Goal: Task Accomplishment & Management: Complete application form

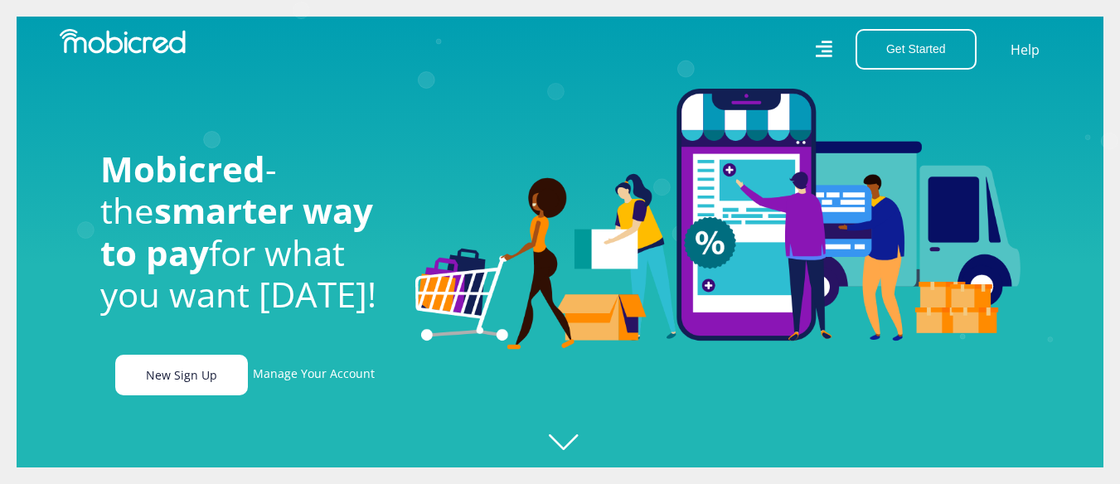
scroll to position [0, 3782]
click at [167, 369] on link "New Sign Up" at bounding box center [181, 375] width 133 height 41
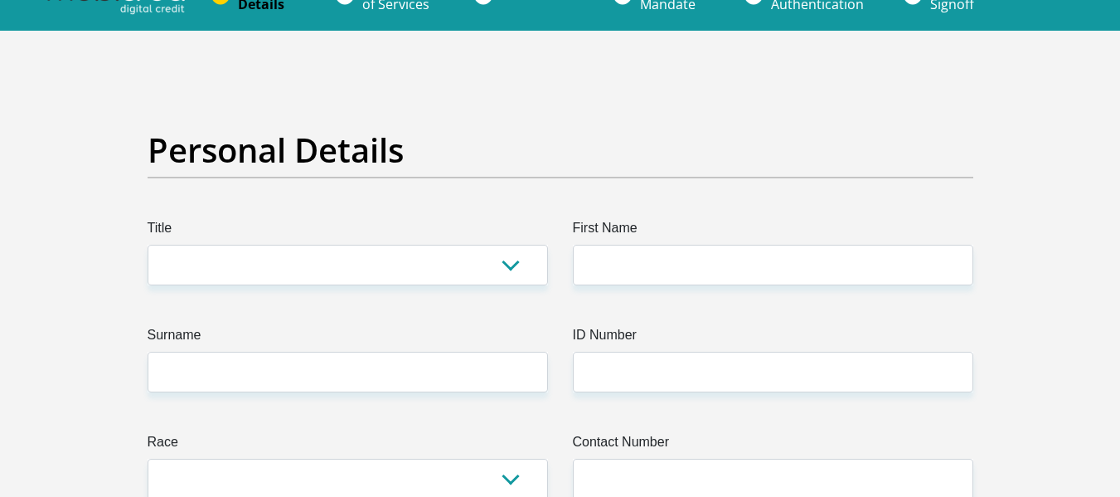
scroll to position [83, 0]
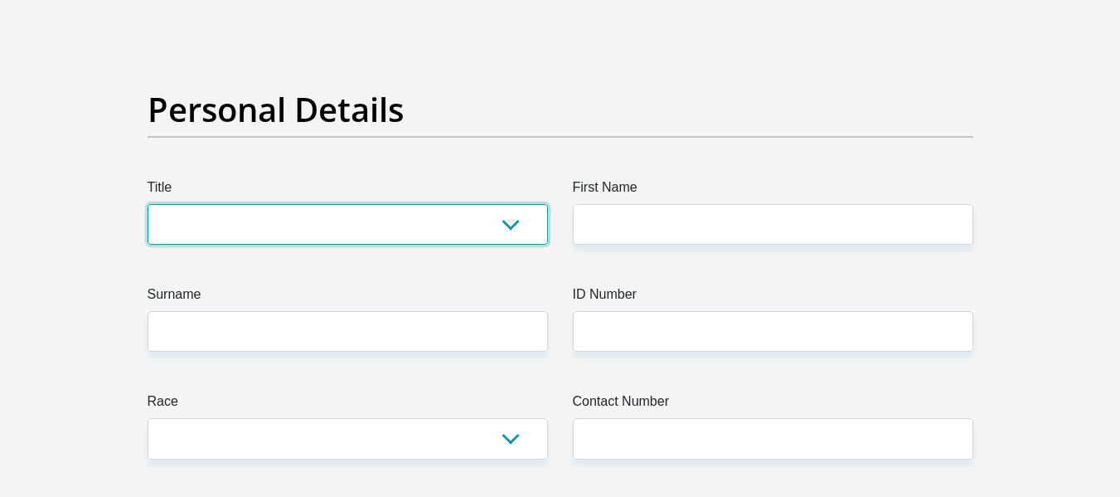
click at [443, 229] on select "Mr Ms Mrs Dr Other" at bounding box center [348, 224] width 401 height 41
select select "Mr"
click at [148, 204] on select "Mr Ms Mrs Dr Other" at bounding box center [348, 224] width 401 height 41
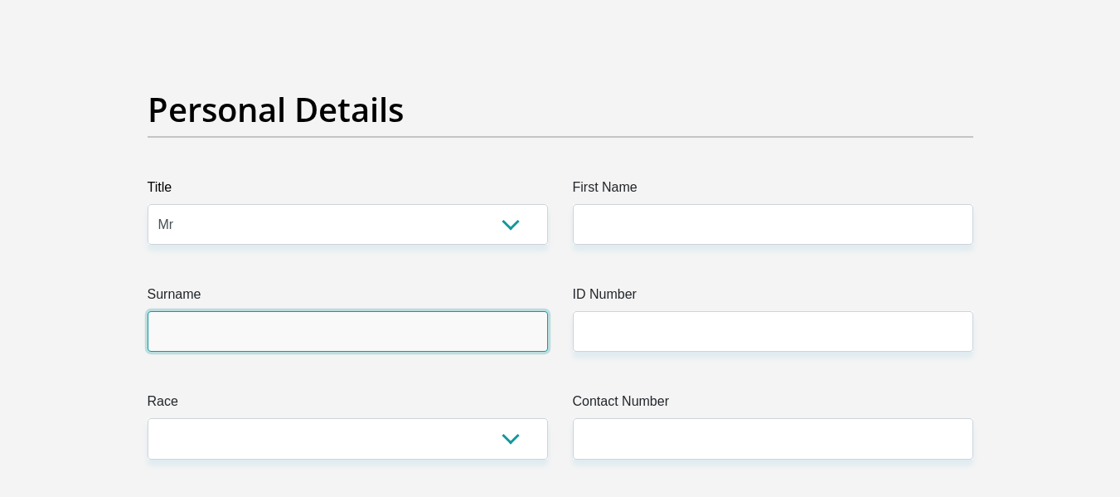
click at [333, 324] on input "Surname" at bounding box center [348, 331] width 401 height 41
type input "Matlala"
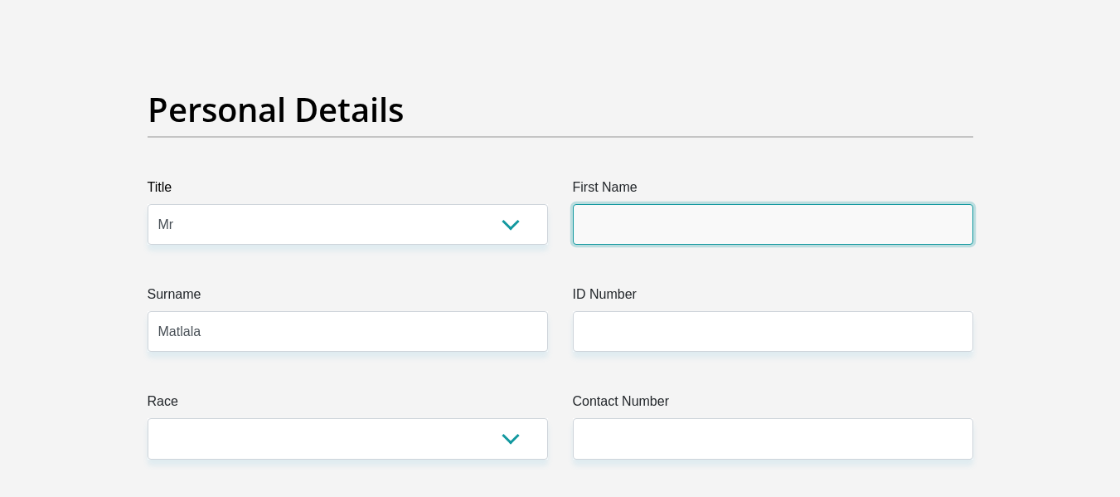
type input "Boyzy"
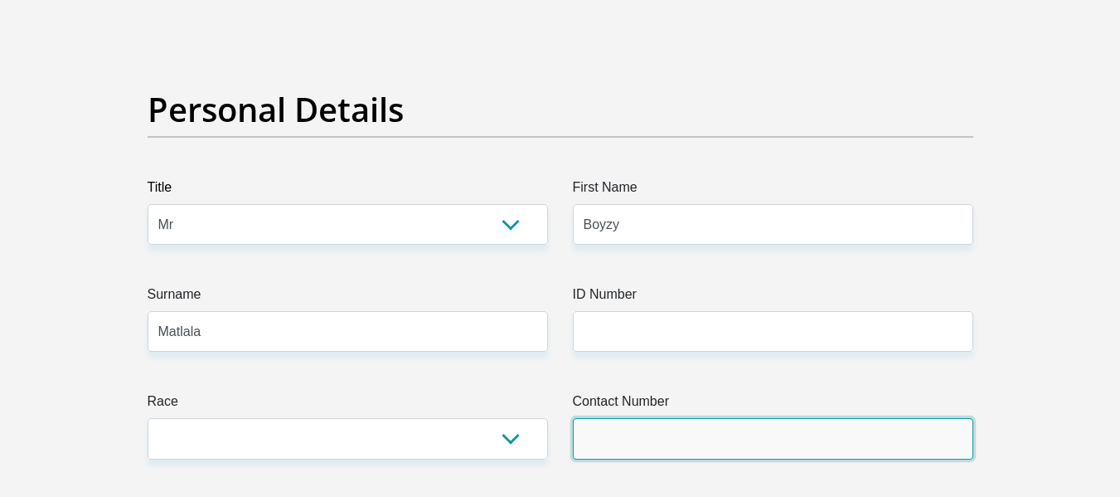
type input "0824059925"
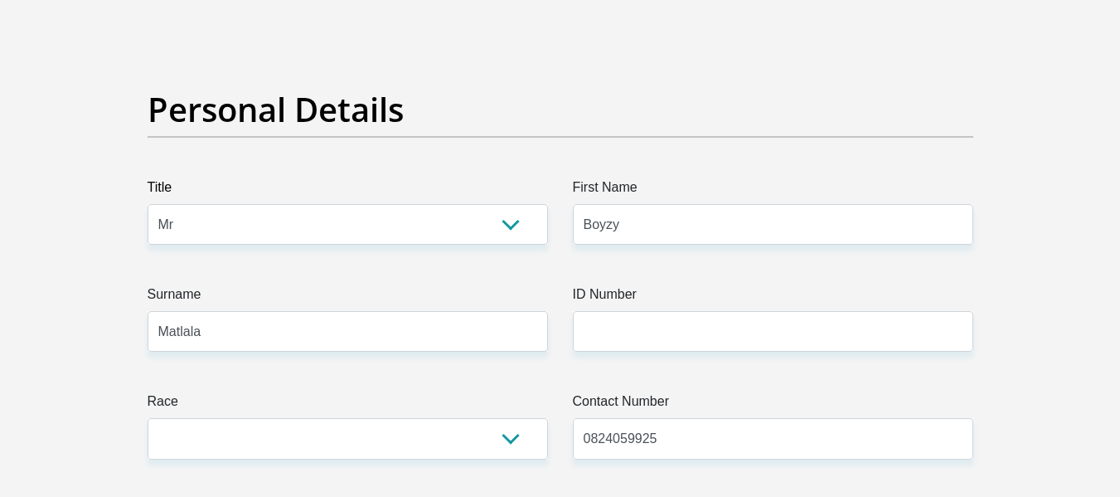
select select "ZAF"
type input "Street n 2"
type input "Polokwane"
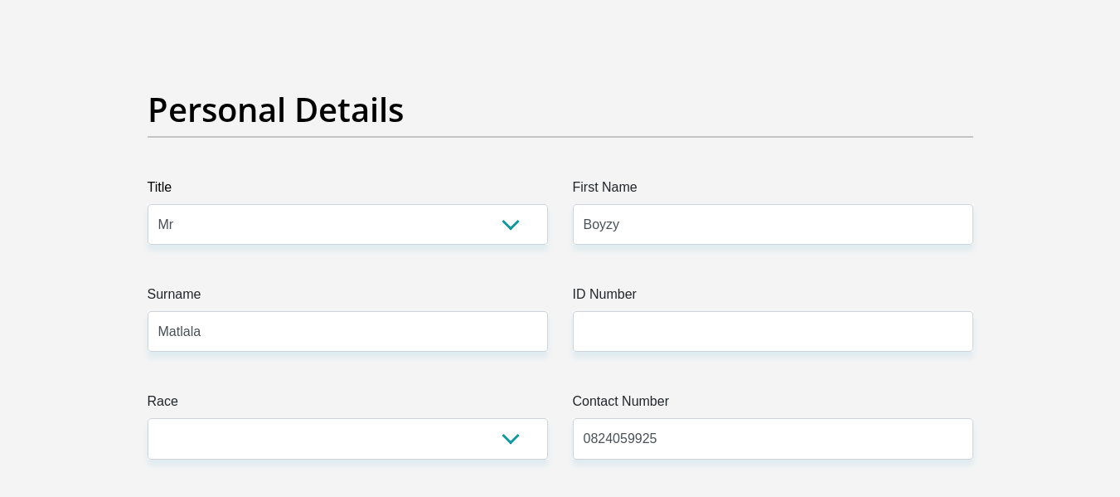
type input "0867"
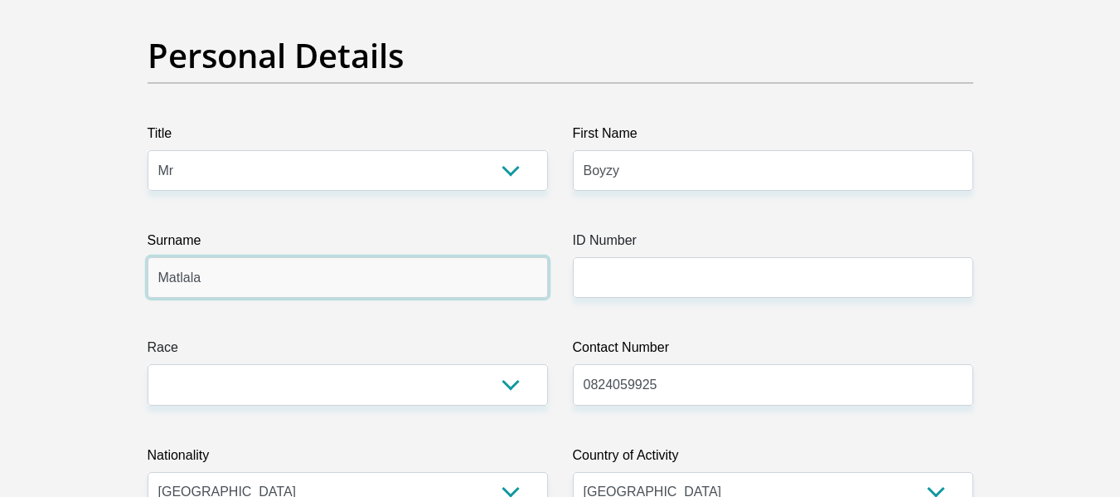
scroll to position [166, 0]
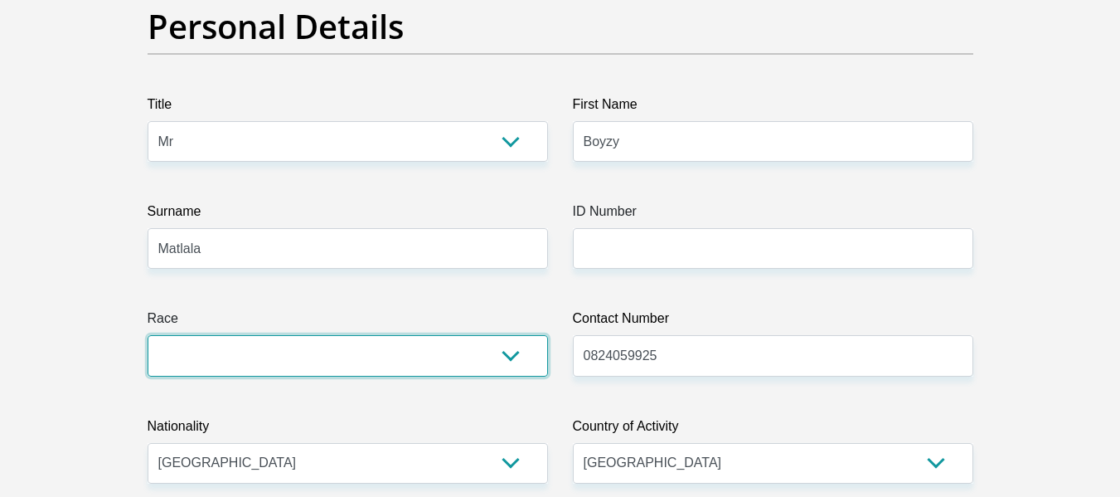
click at [343, 347] on select "Black Coloured Indian White Other" at bounding box center [348, 355] width 401 height 41
select select "1"
click at [148, 335] on select "Black Coloured Indian White Other" at bounding box center [348, 355] width 401 height 41
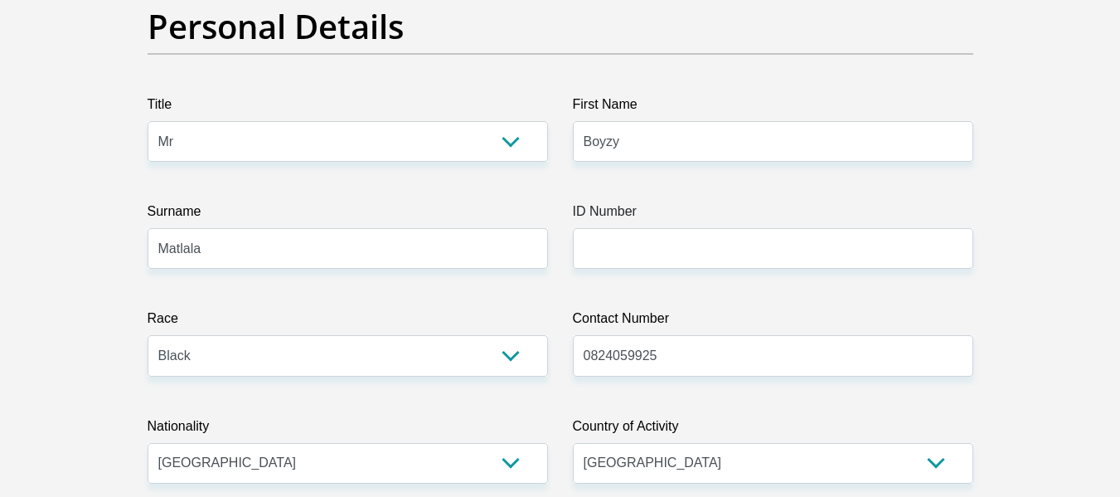
click at [577, 219] on label "ID Number" at bounding box center [773, 215] width 401 height 27
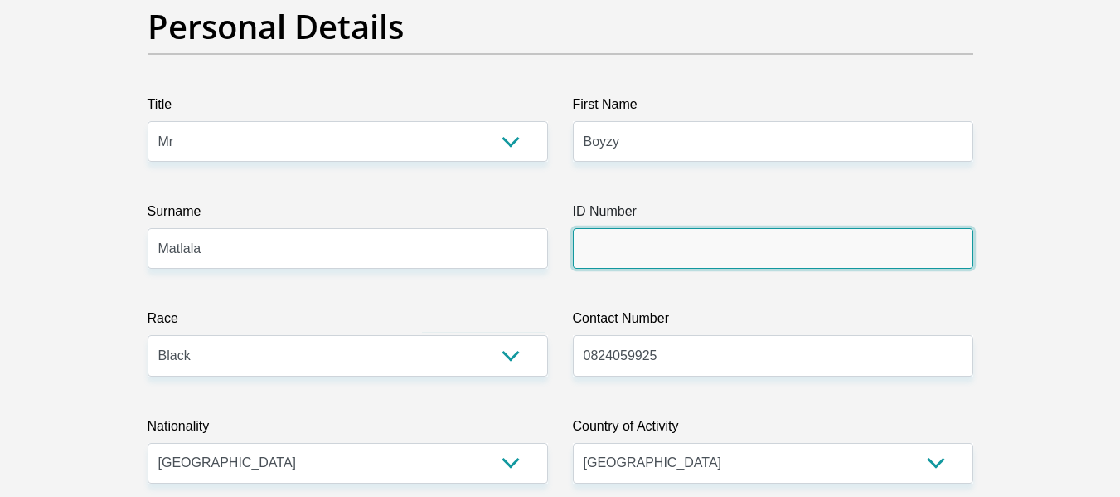
click at [577, 228] on input "ID Number" at bounding box center [773, 248] width 401 height 41
click at [583, 230] on input "ID Number" at bounding box center [773, 248] width 401 height 41
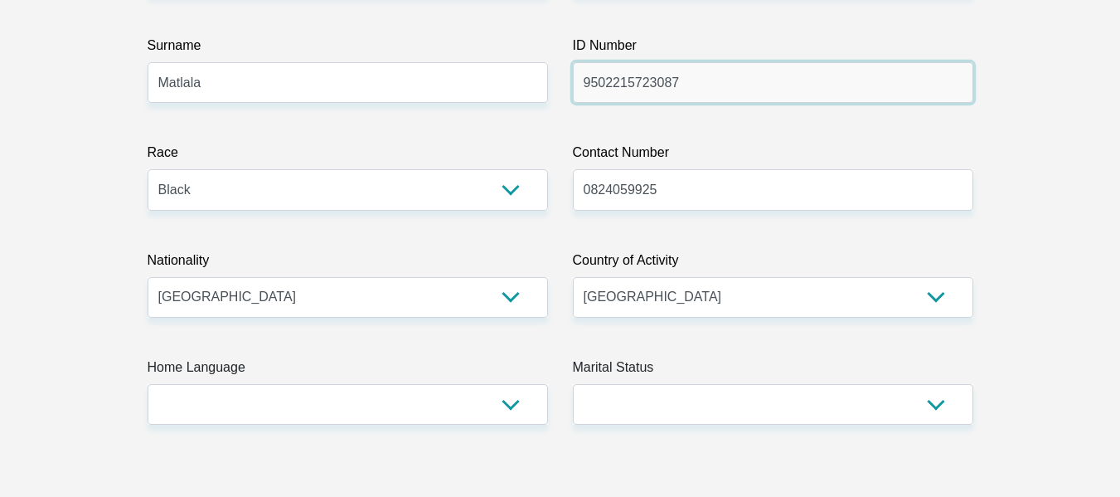
scroll to position [415, 0]
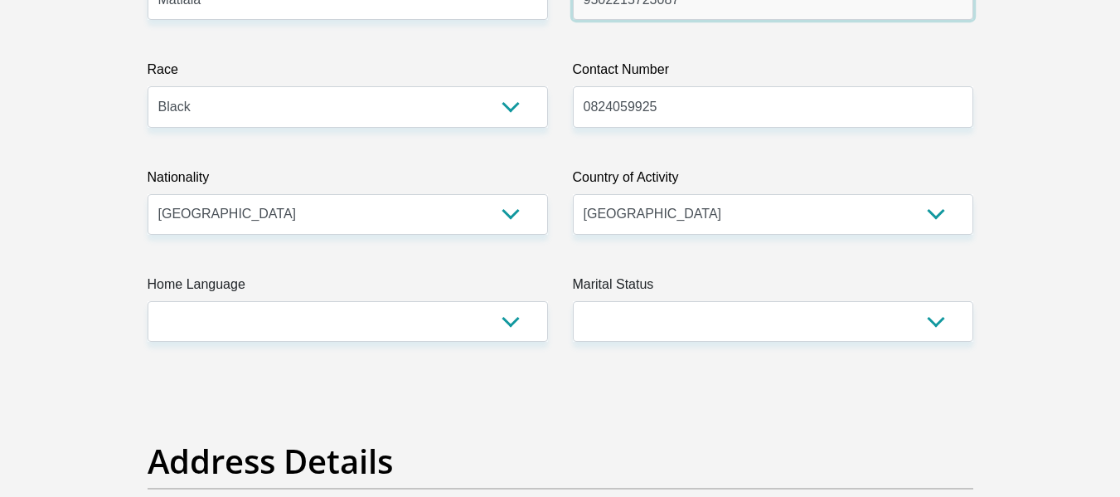
type input "9502215723087"
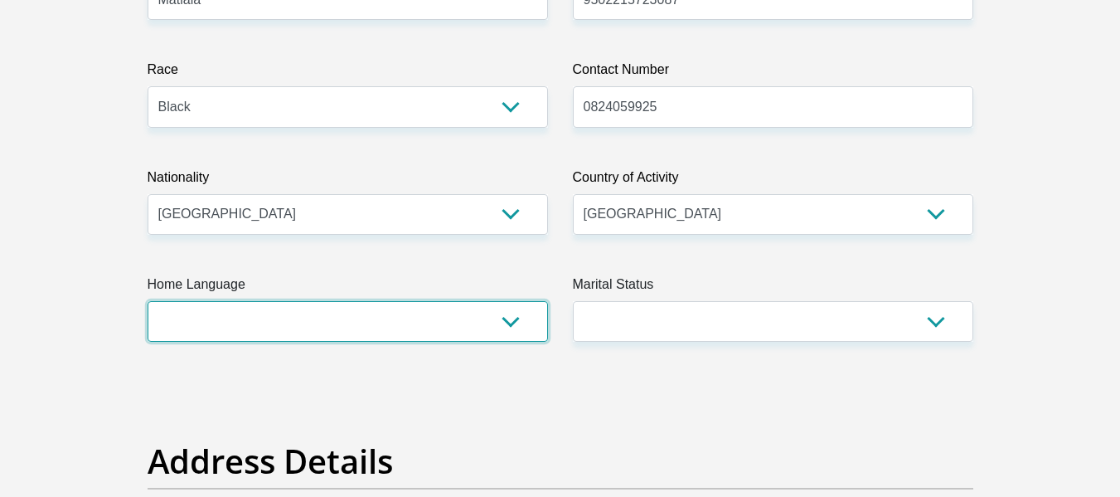
click at [399, 329] on select "Afrikaans English Sepedi South Ndebele Southern Sotho Swati Tsonga Tswana Venda…" at bounding box center [348, 321] width 401 height 41
select select "nso"
click at [148, 301] on select "Afrikaans English Sepedi South Ndebele Southern Sotho Swati Tsonga Tswana Venda…" at bounding box center [348, 321] width 401 height 41
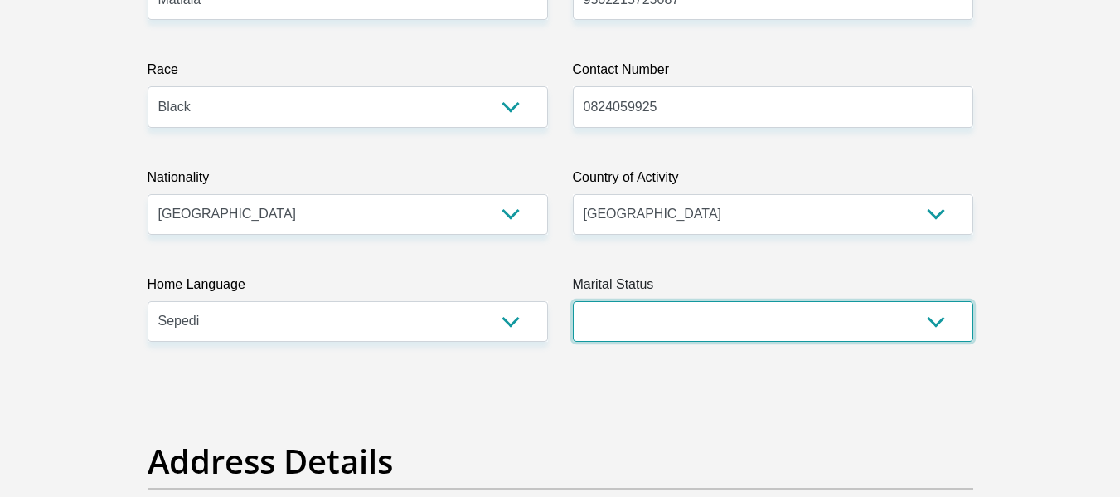
click at [624, 316] on select "Married ANC Single Divorced Widowed Married COP or Customary Law" at bounding box center [773, 321] width 401 height 41
select select "2"
click at [573, 301] on select "Married ANC Single Divorced Widowed Married COP or Customary Law" at bounding box center [773, 321] width 401 height 41
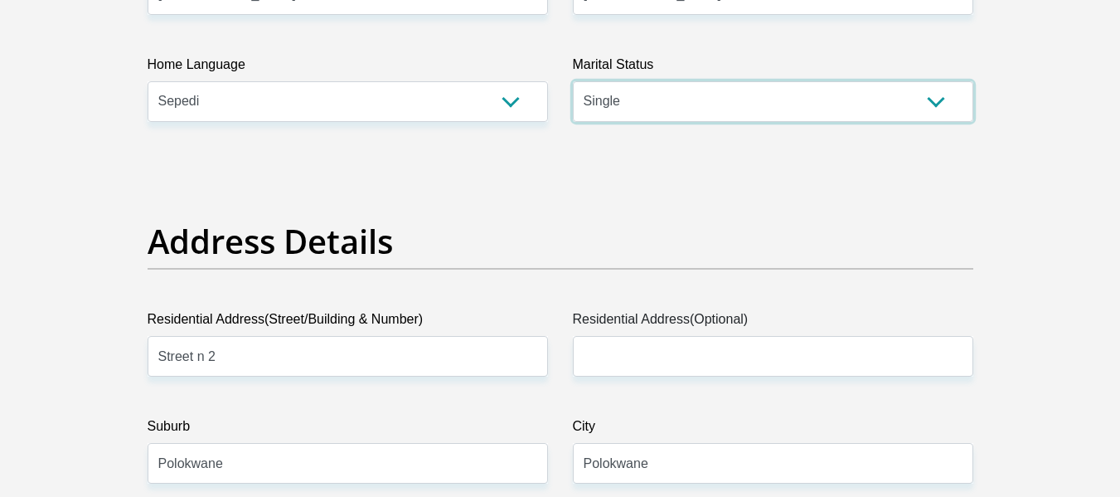
scroll to position [663, 0]
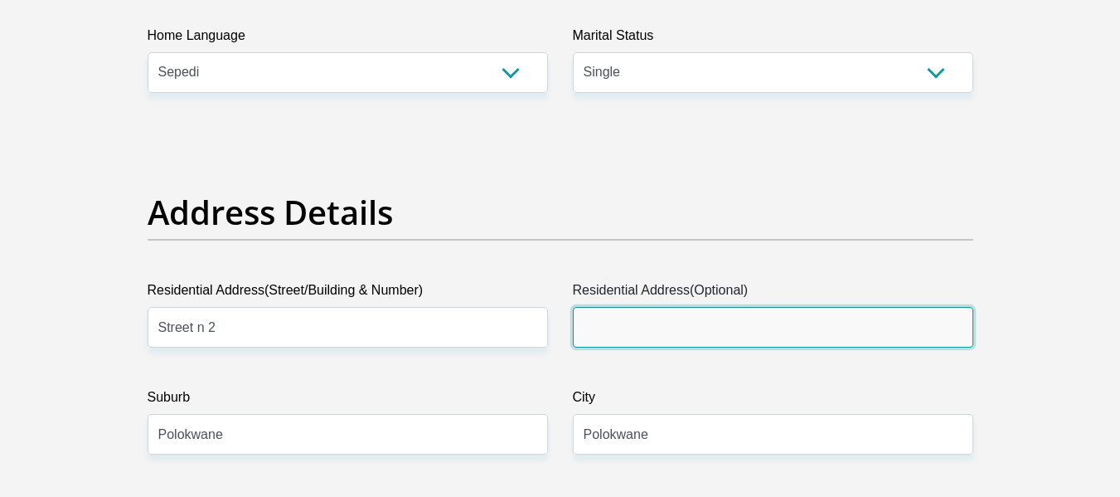
click at [581, 335] on input "Residential Address(Optional)" at bounding box center [773, 327] width 401 height 41
type input "house n:432 Ga-makgato 0867"
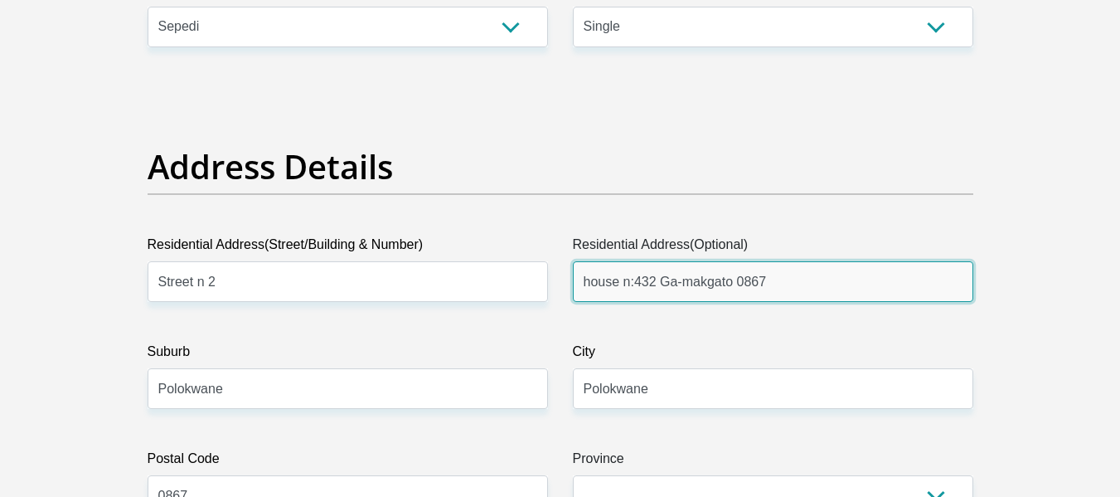
scroll to position [746, 0]
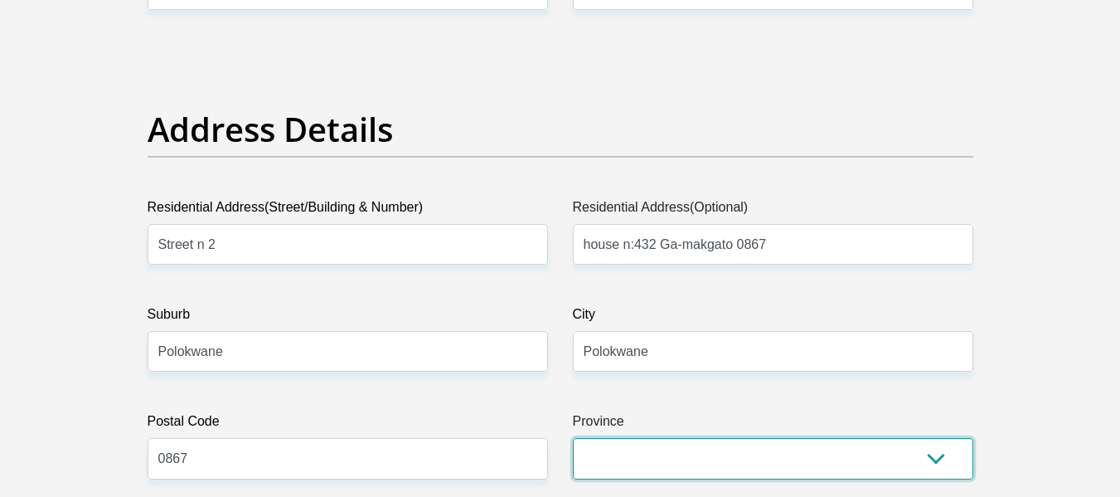
click at [645, 448] on select "Eastern Cape Free State Gauteng KwaZulu-Natal Limpopo Mpumalanga Northern Cape …" at bounding box center [773, 458] width 401 height 41
select select "Limpopo"
click at [573, 438] on select "Eastern Cape Free State Gauteng KwaZulu-Natal Limpopo Mpumalanga Northern Cape …" at bounding box center [773, 458] width 401 height 41
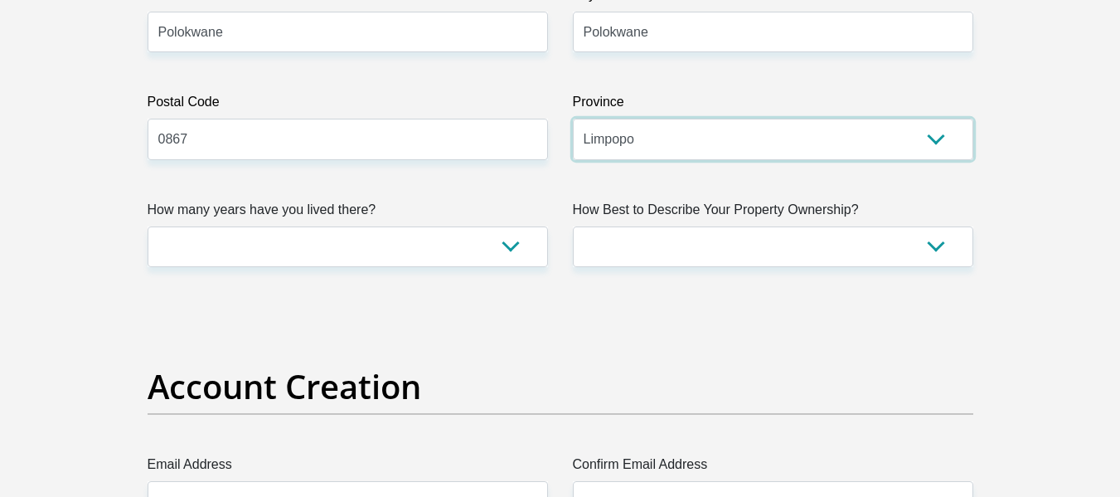
scroll to position [1078, 0]
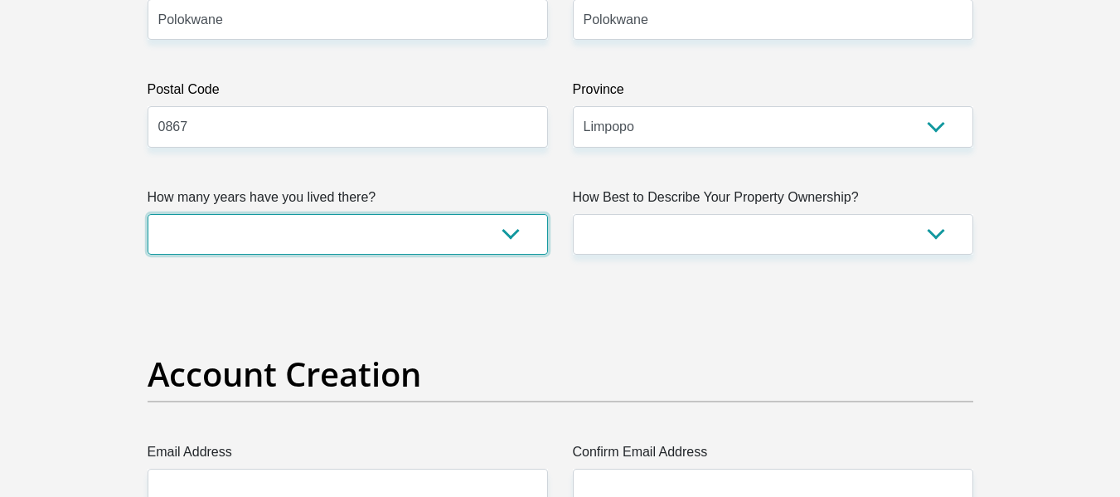
click at [503, 229] on select "less than 1 year 1-3 years 3-5 years 5+ years" at bounding box center [348, 234] width 401 height 41
select select "5"
click at [148, 214] on select "less than 1 year 1-3 years 3-5 years 5+ years" at bounding box center [348, 234] width 401 height 41
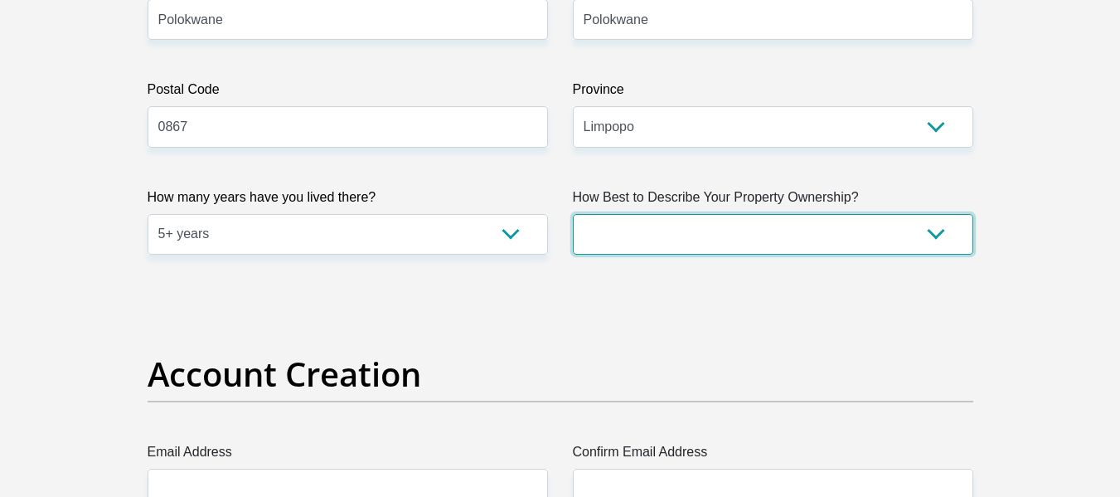
click at [622, 238] on select "Owned Rented Family Owned Company Dwelling" at bounding box center [773, 234] width 401 height 41
select select "Owned"
click at [573, 214] on select "Owned Rented Family Owned Company Dwelling" at bounding box center [773, 234] width 401 height 41
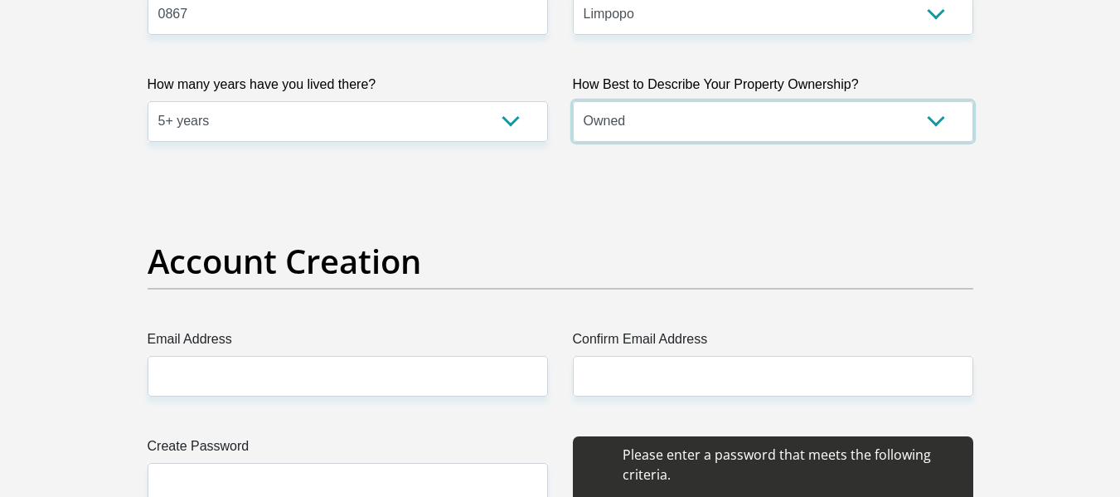
scroll to position [1327, 0]
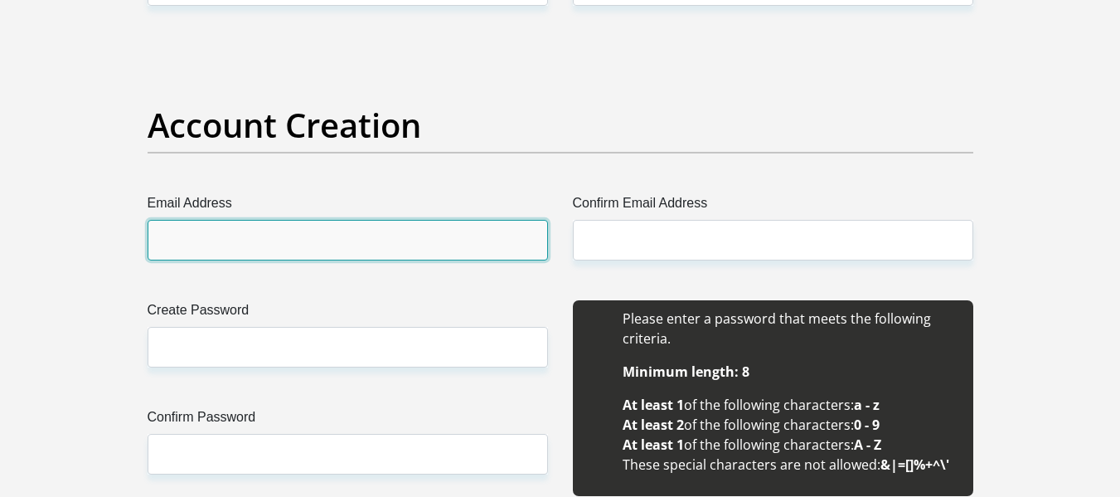
click at [456, 236] on input "Email Address" at bounding box center [348, 240] width 401 height 41
type input "boyzymadikana@gmail.com"
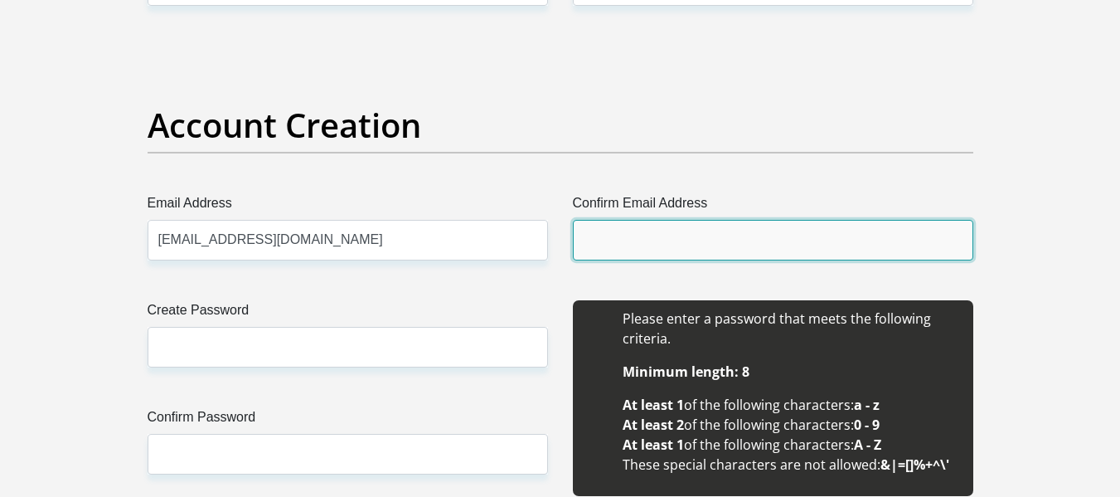
type input "boyzymadikana@gmail.com"
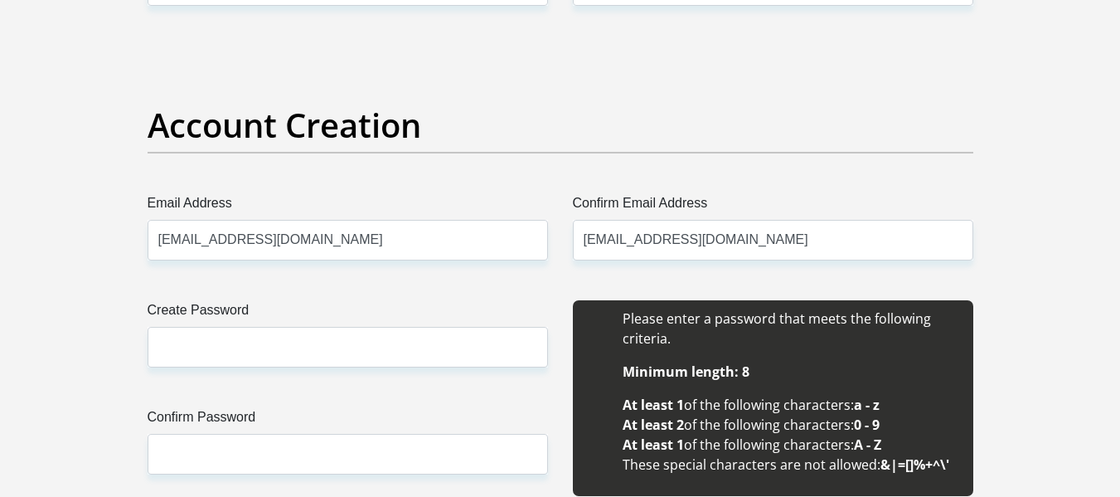
type input "Boyzy"
type input "Matlala"
type input "0824059925"
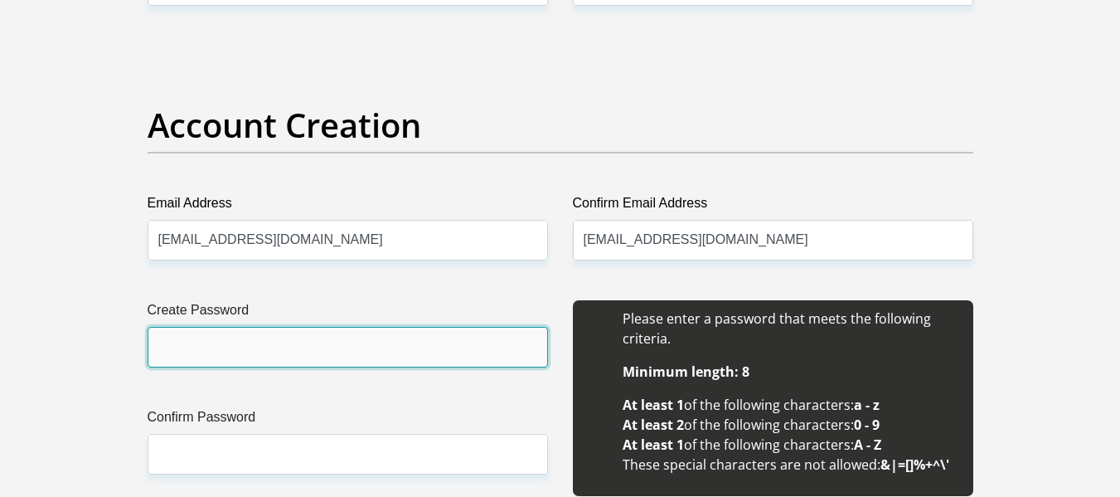
click at [358, 338] on input "Create Password" at bounding box center [348, 347] width 401 height 41
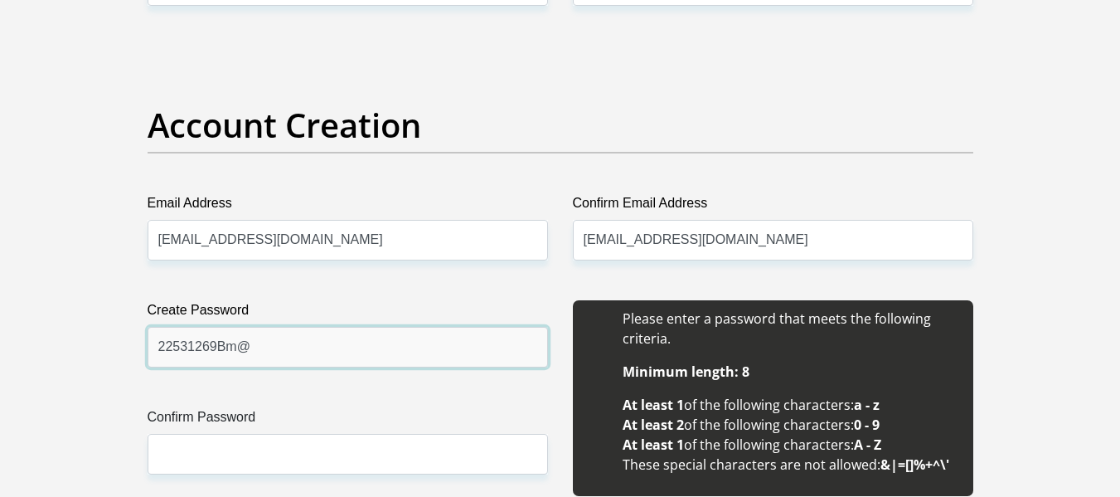
type input "22531269Bm@"
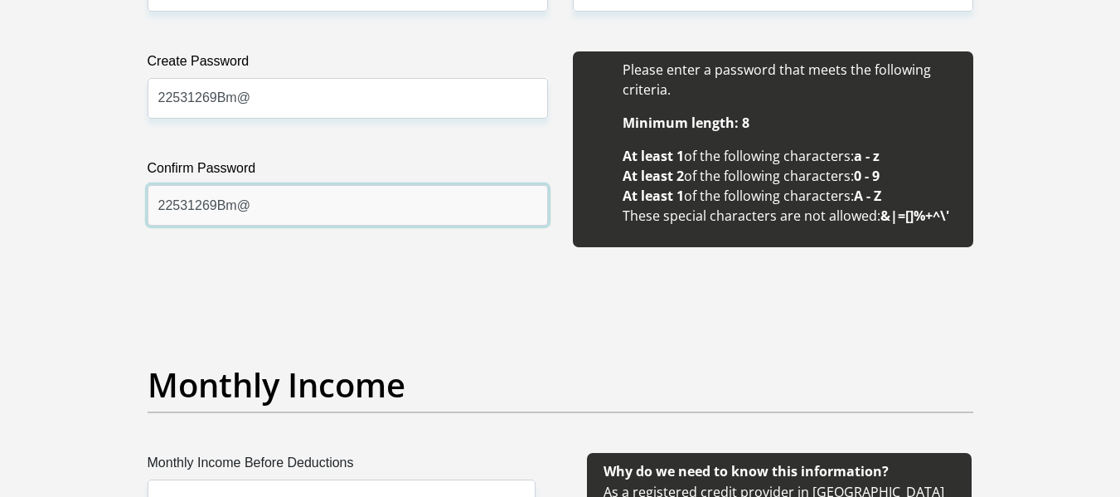
scroll to position [1659, 0]
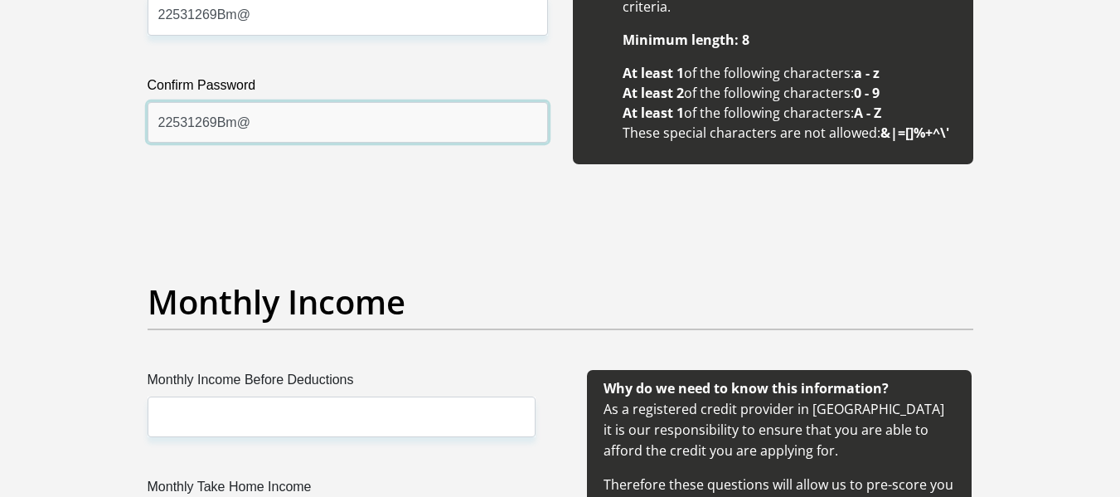
type input "22531269Bm@"
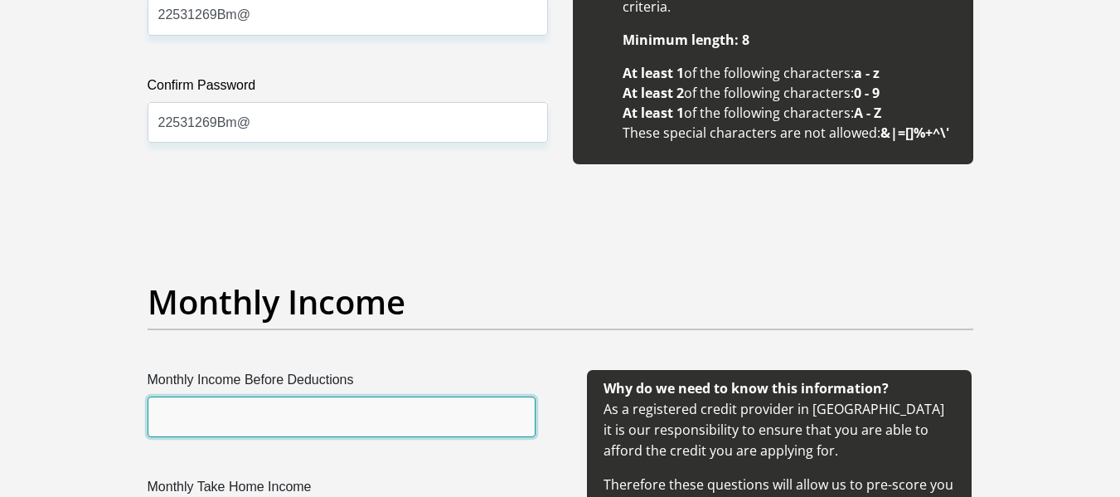
click at [344, 420] on input "Monthly Income Before Deductions" at bounding box center [342, 416] width 388 height 41
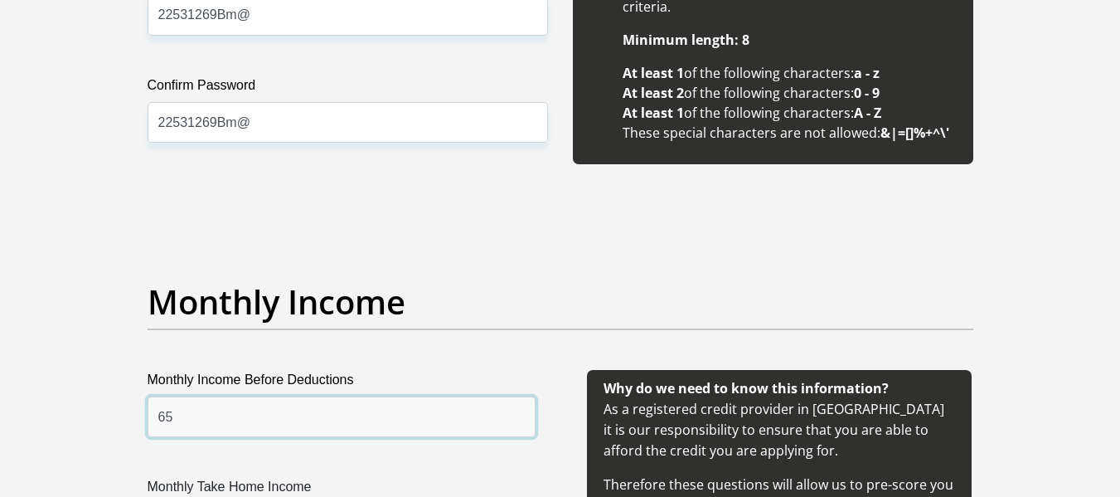
type input "6"
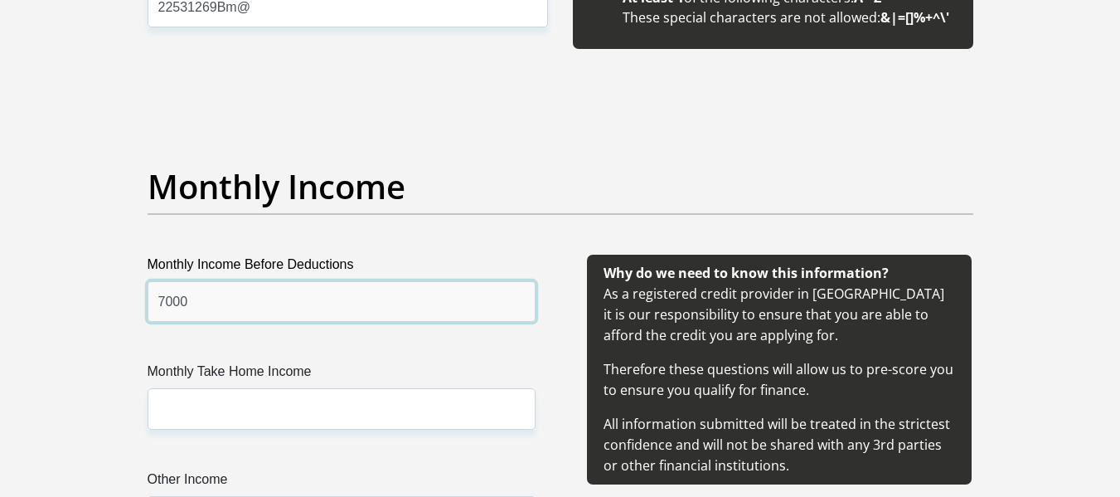
scroll to position [1825, 0]
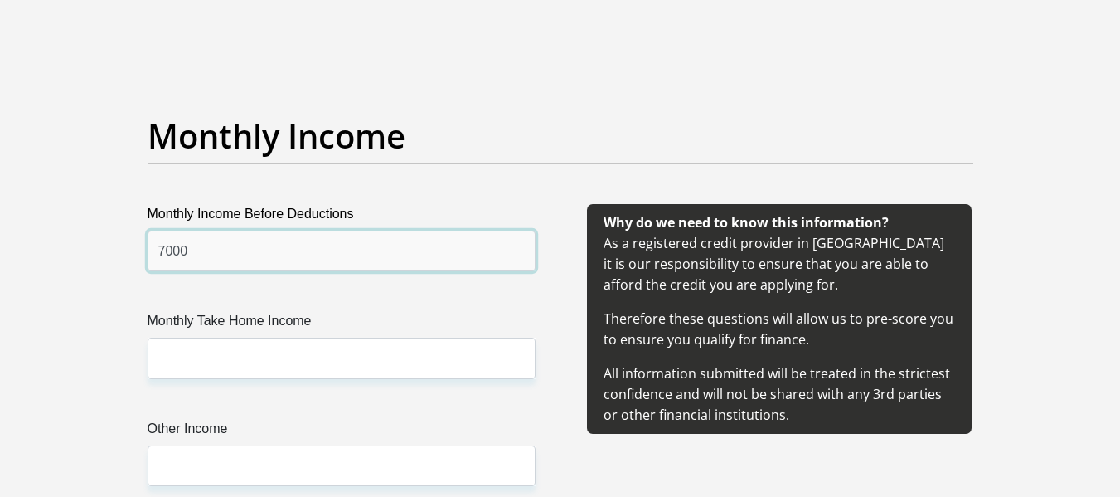
type input "7000"
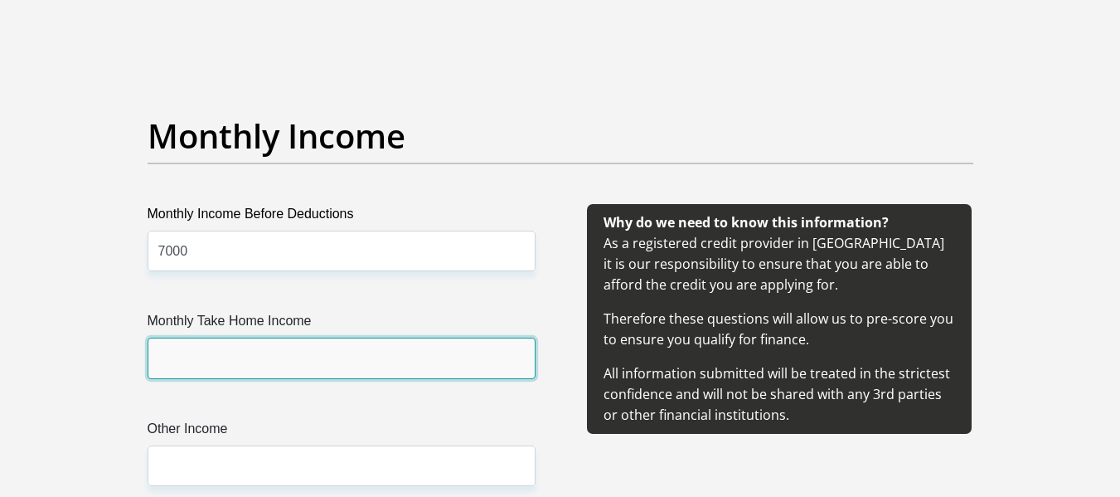
click at [310, 356] on input "Monthly Take Home Income" at bounding box center [342, 358] width 388 height 41
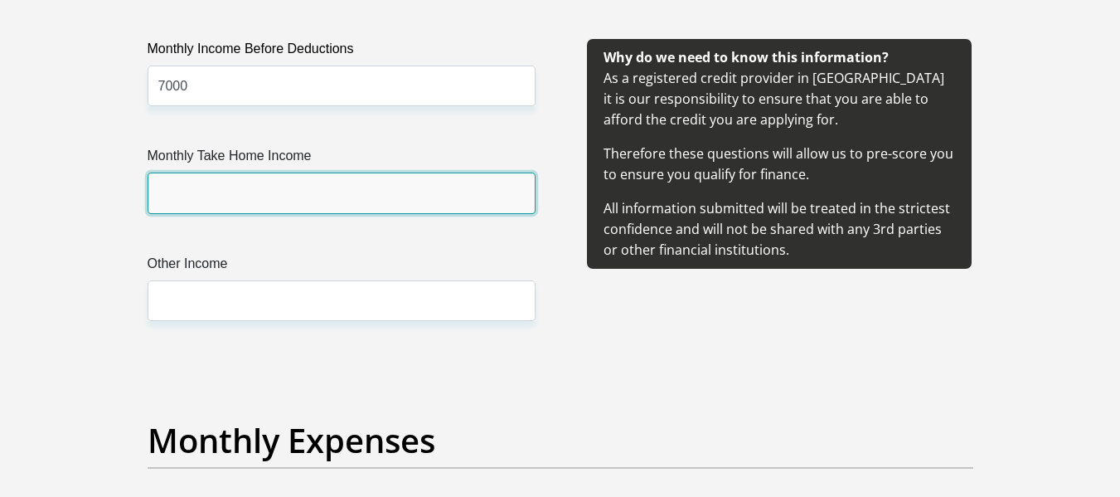
scroll to position [1990, 0]
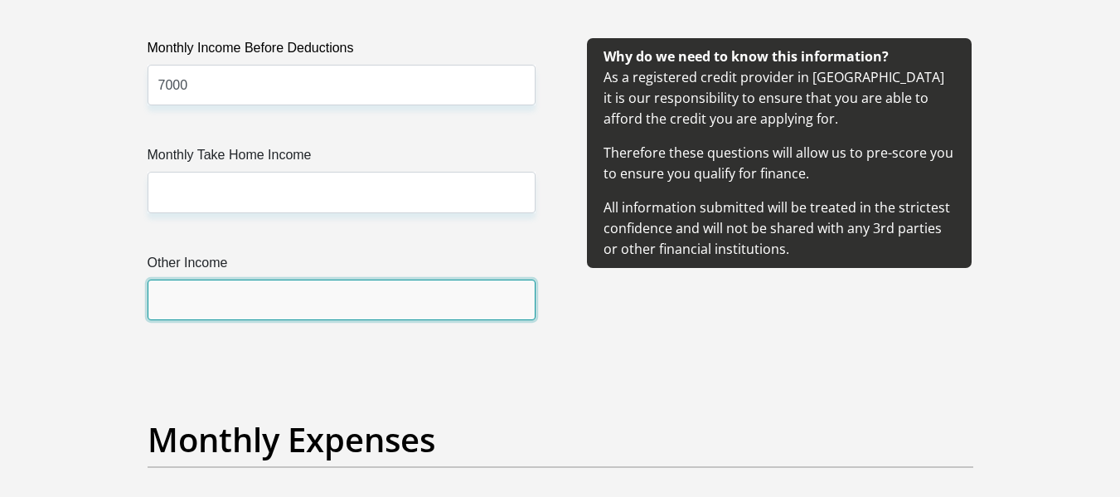
click at [234, 298] on input "Other Income" at bounding box center [342, 299] width 388 height 41
type input "5"
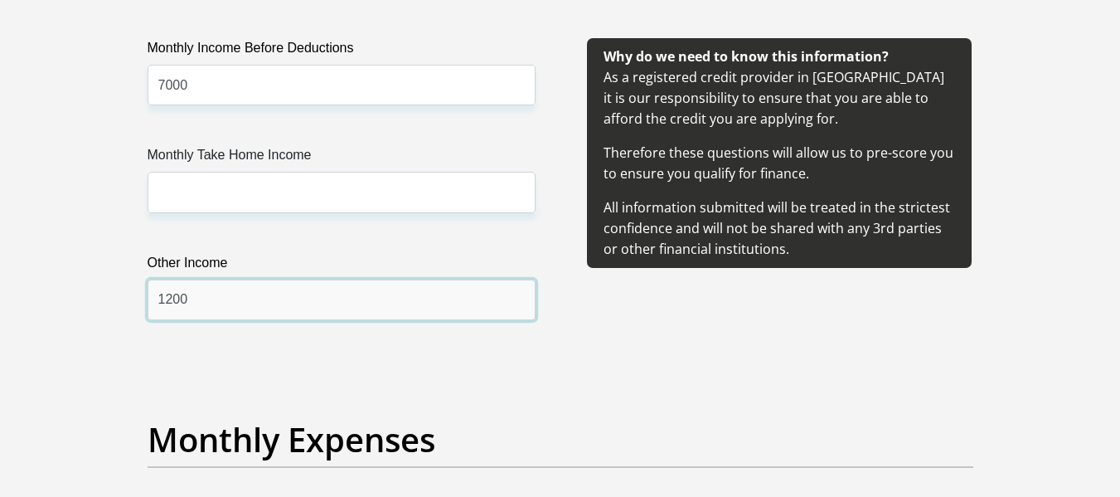
type input "1200"
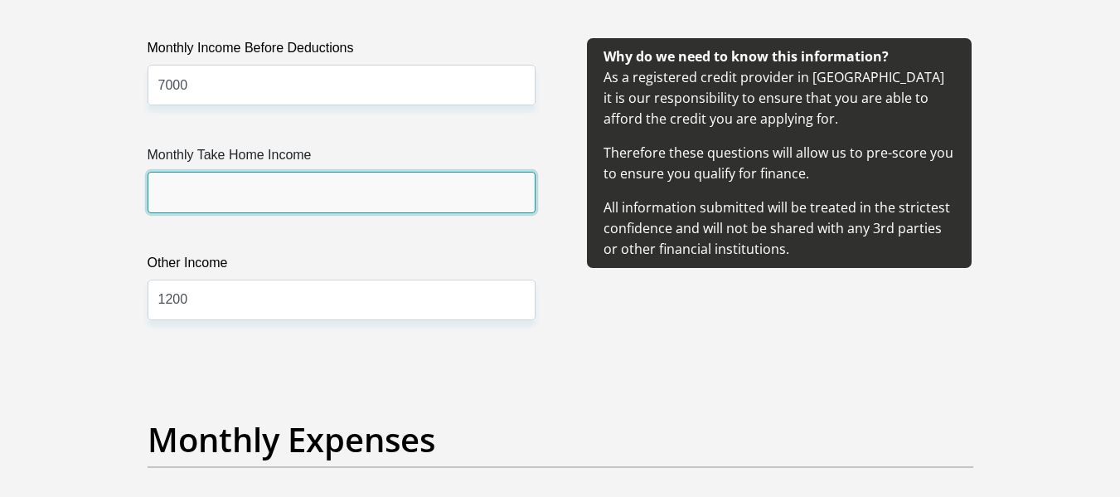
click at [307, 207] on input "Monthly Take Home Income" at bounding box center [342, 192] width 388 height 41
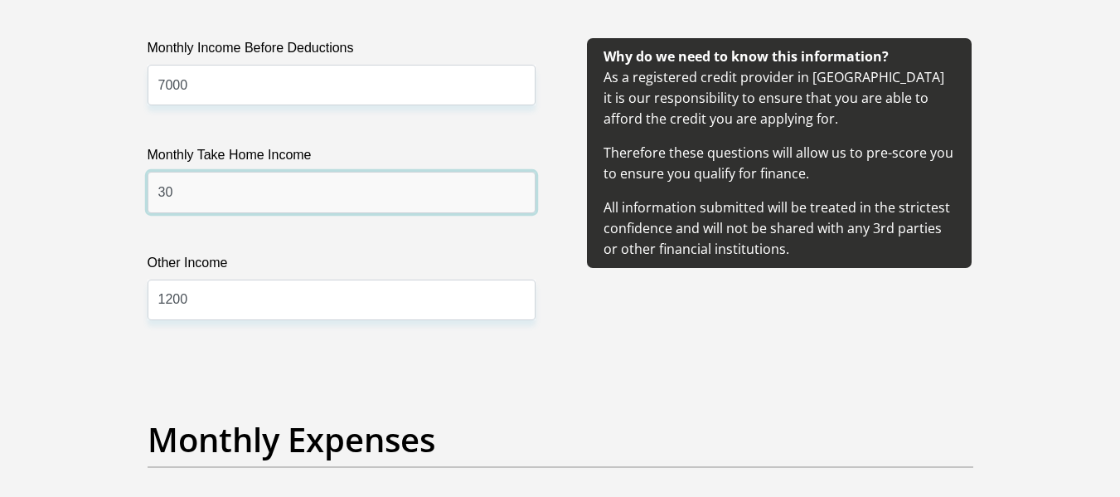
type input "3"
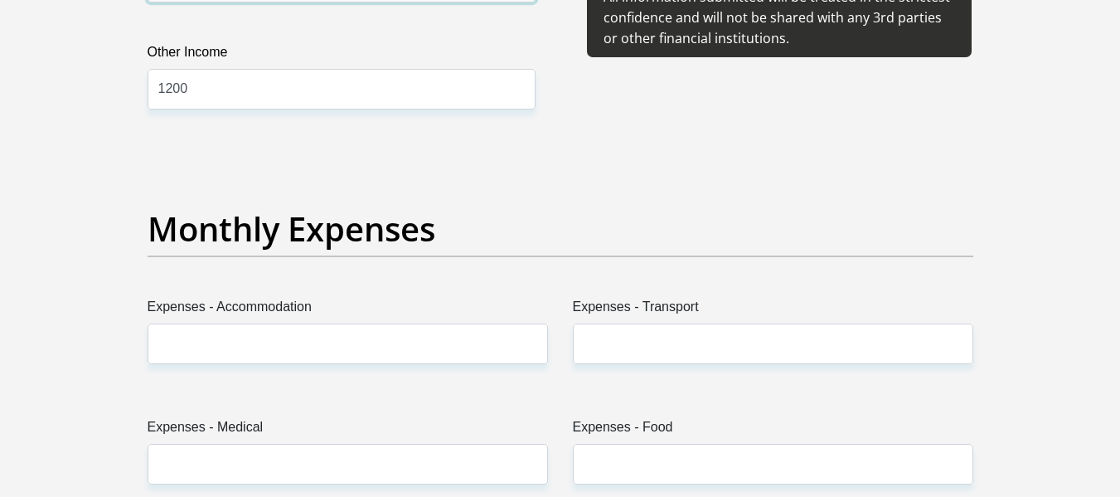
scroll to position [2239, 0]
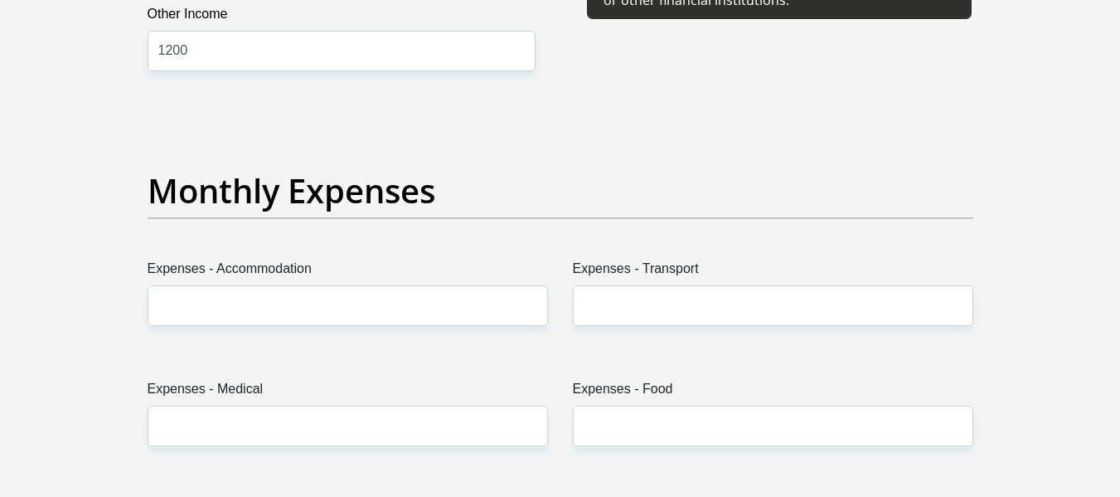
type input "7000"
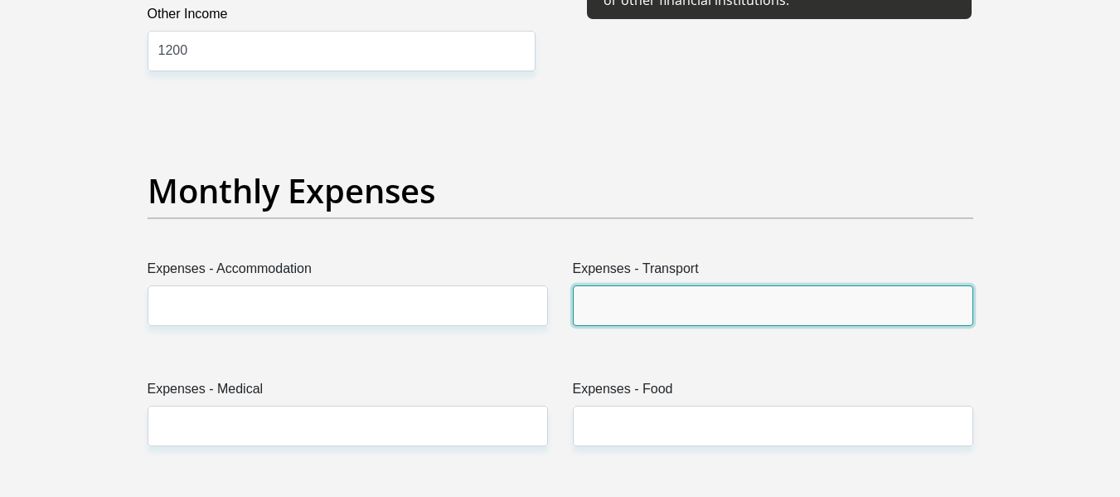
click at [637, 318] on input "Expenses - Transport" at bounding box center [773, 305] width 401 height 41
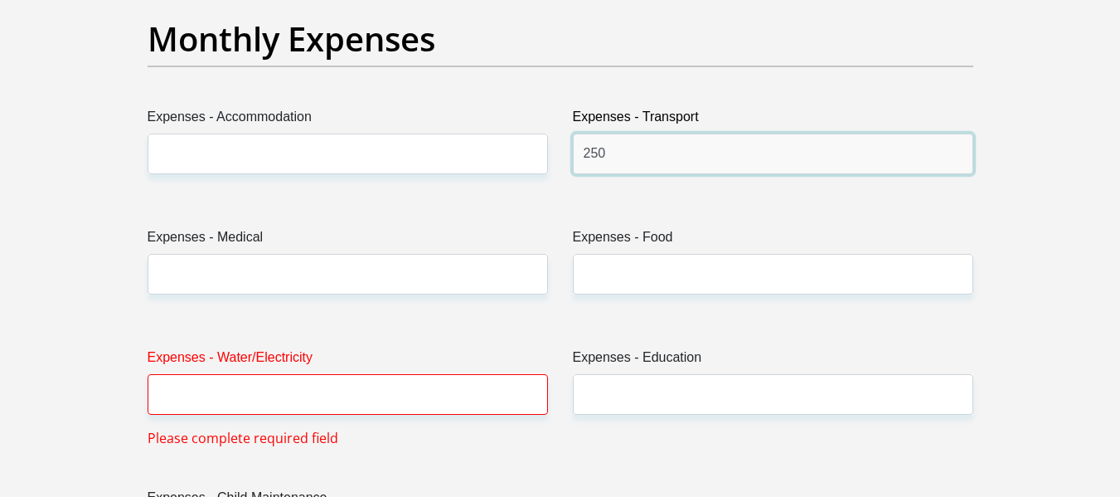
scroll to position [2405, 0]
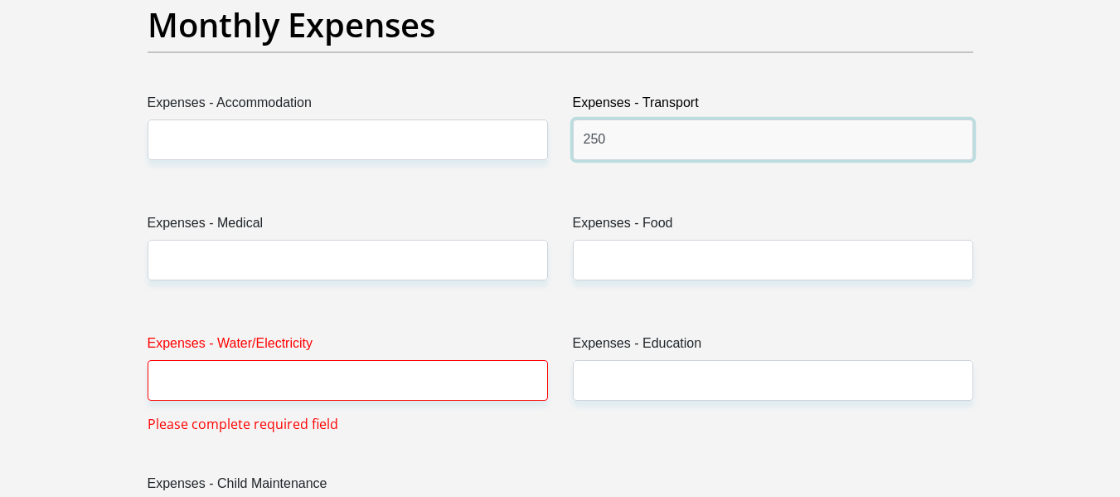
type input "250"
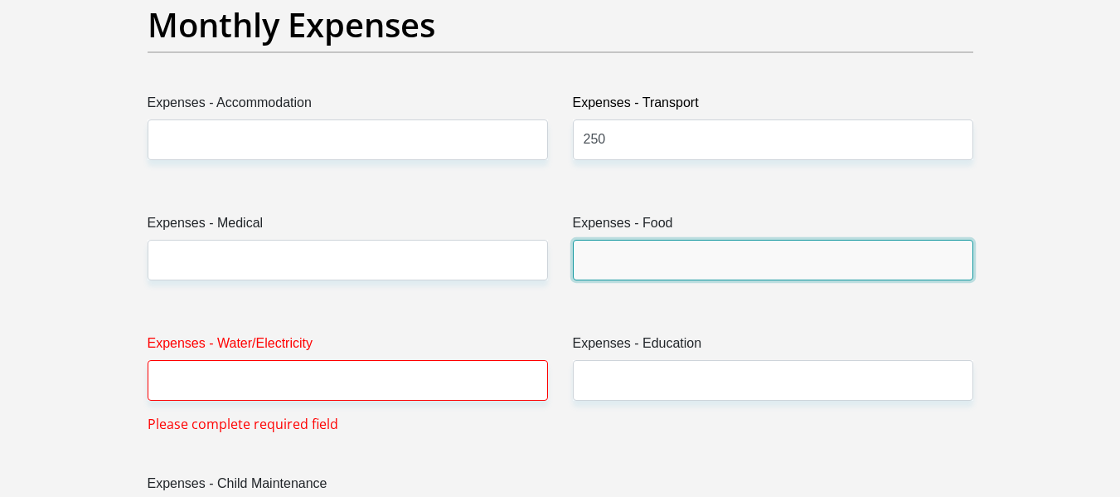
click at [610, 273] on input "Expenses - Food" at bounding box center [773, 260] width 401 height 41
type input "2"
type input "1500"
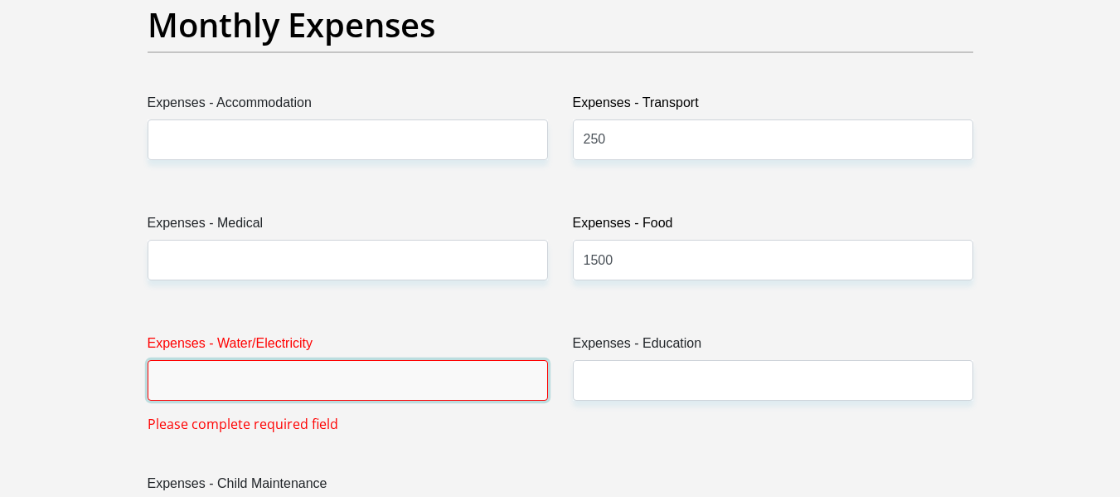
click at [508, 399] on input "Expenses - Water/Electricity" at bounding box center [348, 380] width 401 height 41
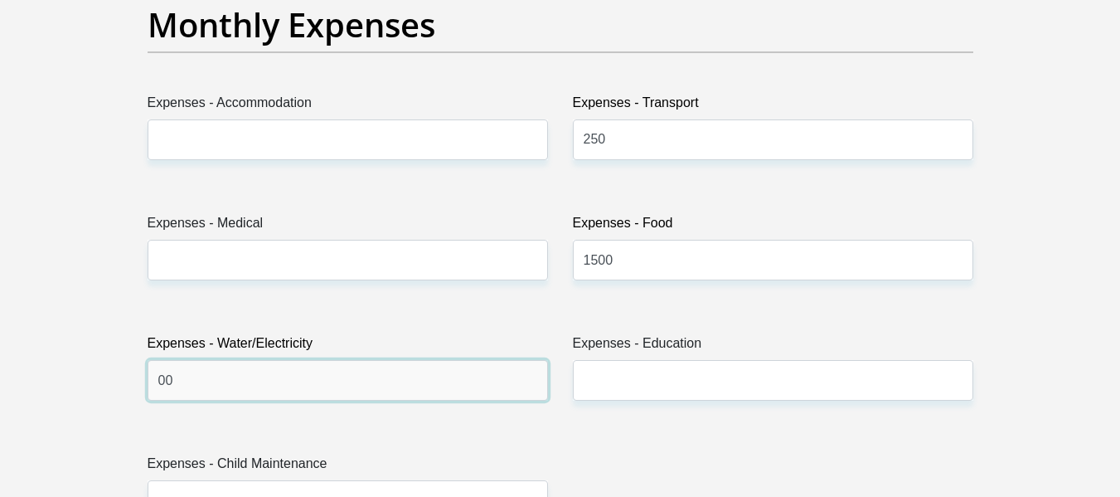
type input "00"
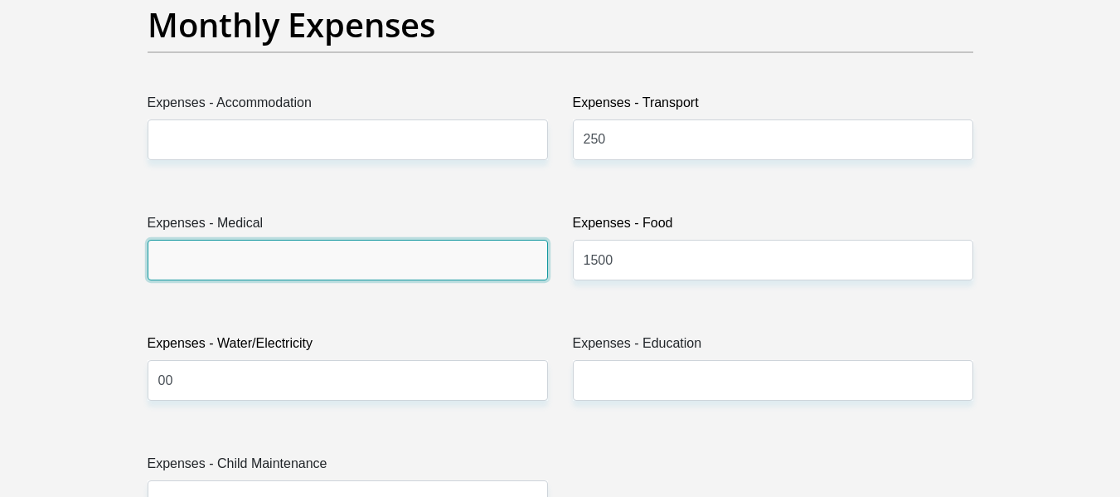
click at [399, 275] on input "Expenses - Medical" at bounding box center [348, 260] width 401 height 41
type input "00"
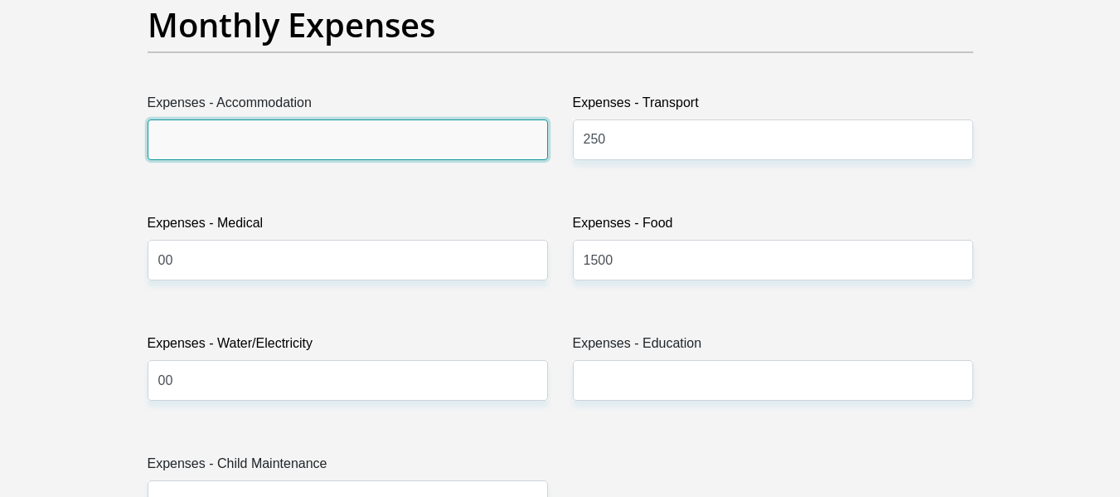
click at [320, 150] on input "Expenses - Accommodation" at bounding box center [348, 139] width 401 height 41
type input "00"
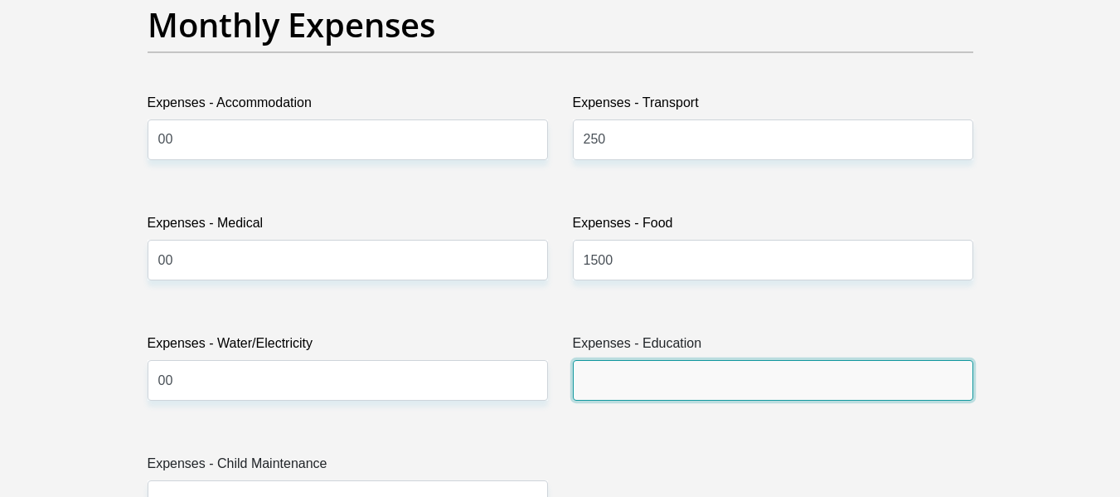
click at [609, 367] on input "Expenses - Education" at bounding box center [773, 380] width 401 height 41
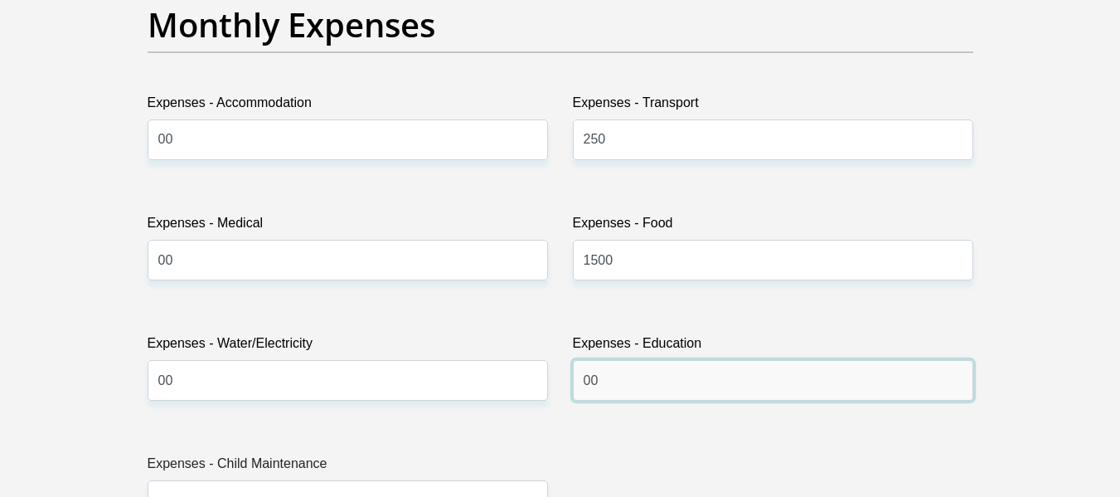
scroll to position [2488, 0]
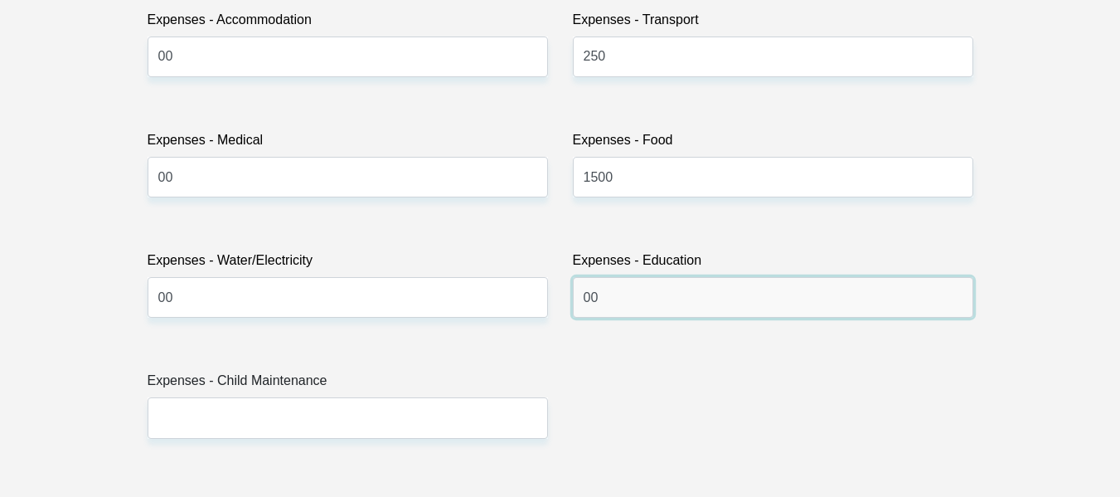
type input "00"
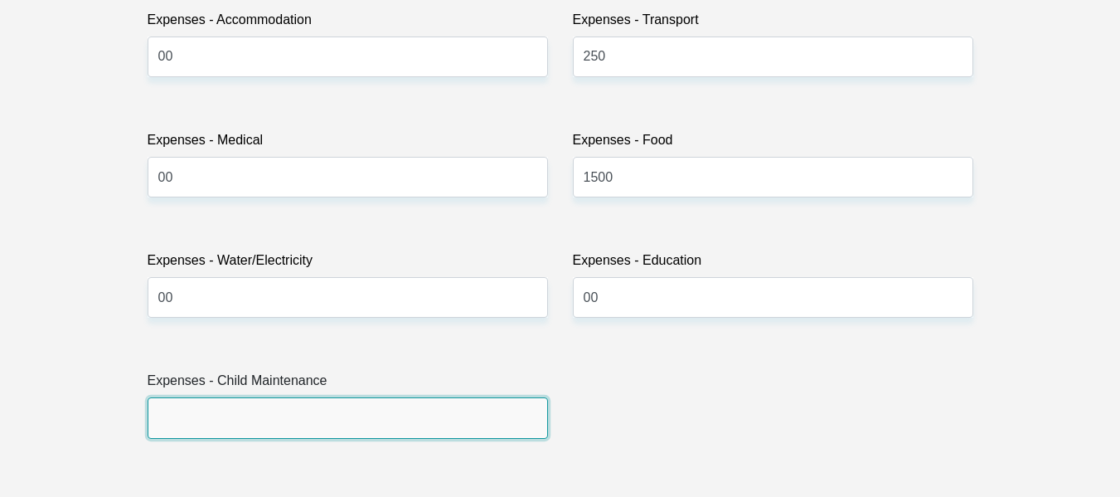
click at [420, 420] on input "Expenses - Child Maintenance" at bounding box center [348, 417] width 401 height 41
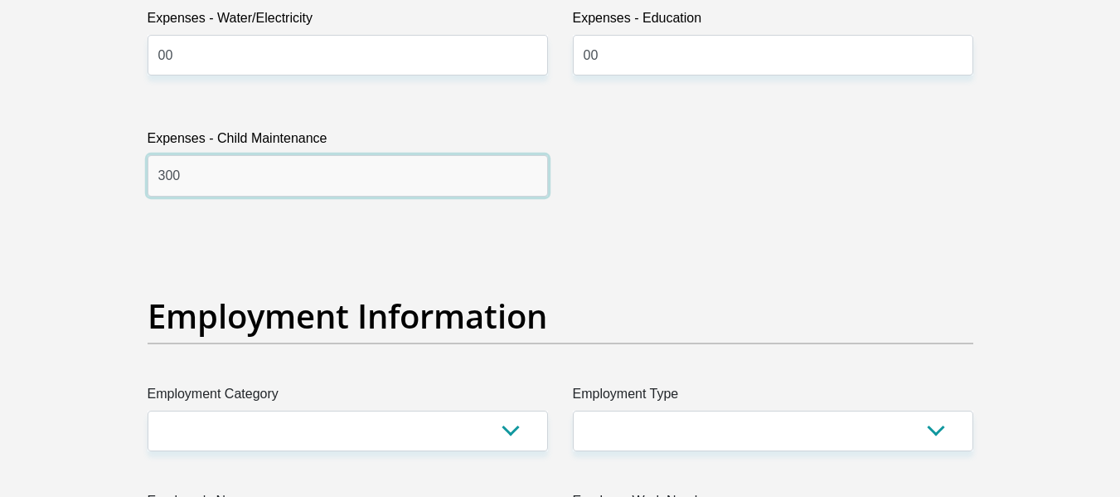
scroll to position [2737, 0]
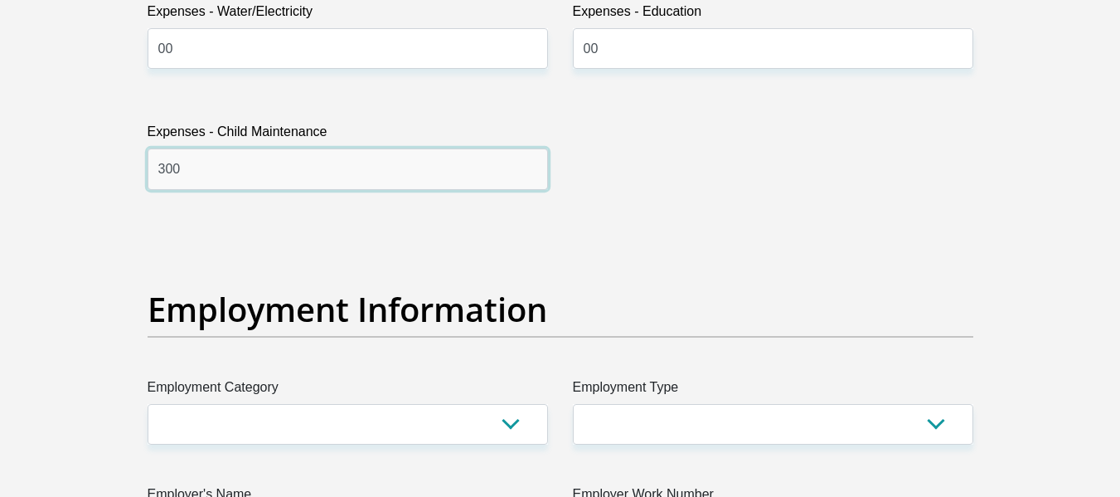
type input "300"
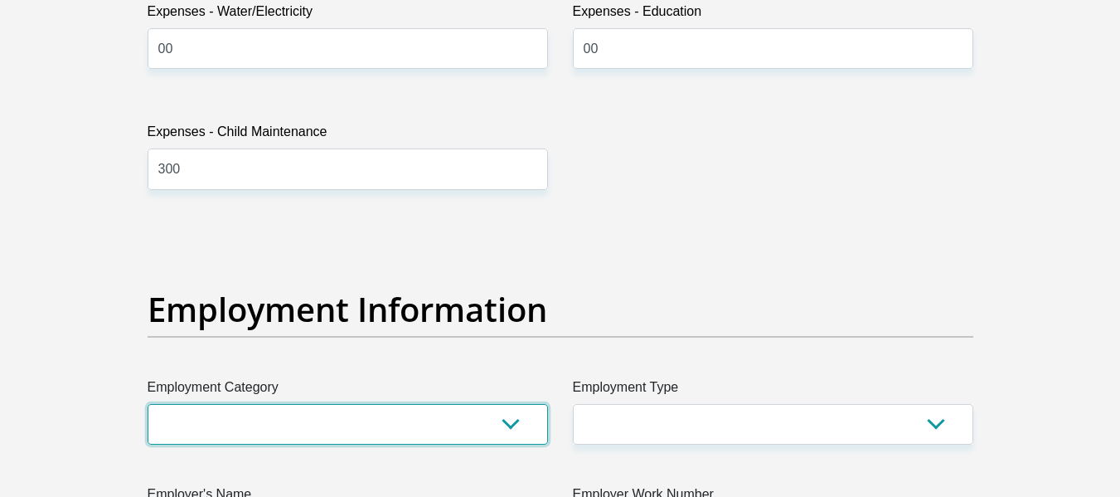
click at [401, 428] on select "AGRICULTURE ALCOHOL & TOBACCO CONSTRUCTION MATERIALS METALLURGY EQUIPMENT FOR R…" at bounding box center [348, 424] width 401 height 41
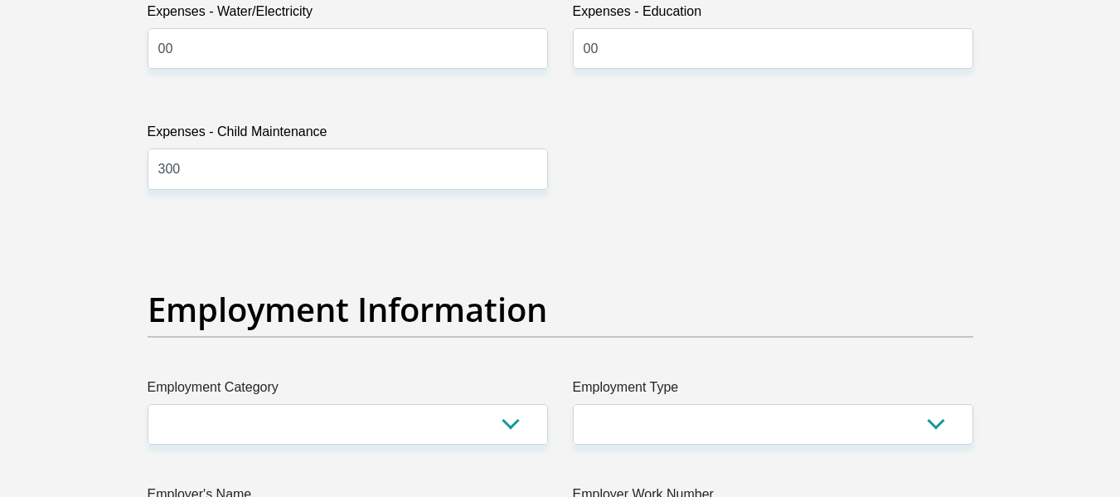
click at [639, 244] on div "Title Mr Ms Mrs Dr Other First Name Boyzy Surname Matlala ID Number 95022157230…" at bounding box center [560, 222] width 851 height 5397
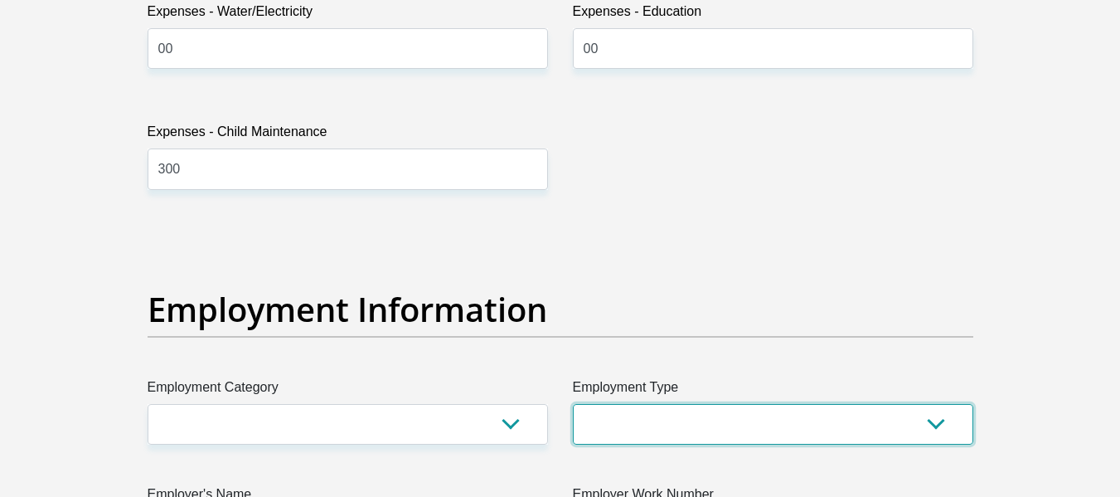
click at [599, 418] on select "College/Lecturer Craft Seller Creative Driver Executive Farmer Forces - Non Com…" at bounding box center [773, 424] width 401 height 41
select select "Office Staff/Clerk"
click at [573, 404] on select "College/Lecturer Craft Seller Creative Driver Executive Farmer Forces - Non Com…" at bounding box center [773, 424] width 401 height 41
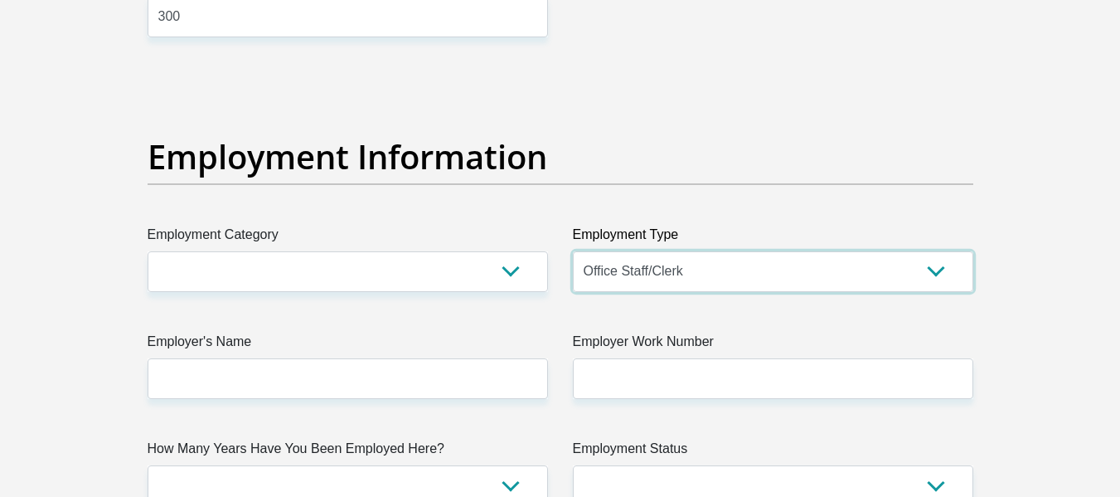
scroll to position [2986, 0]
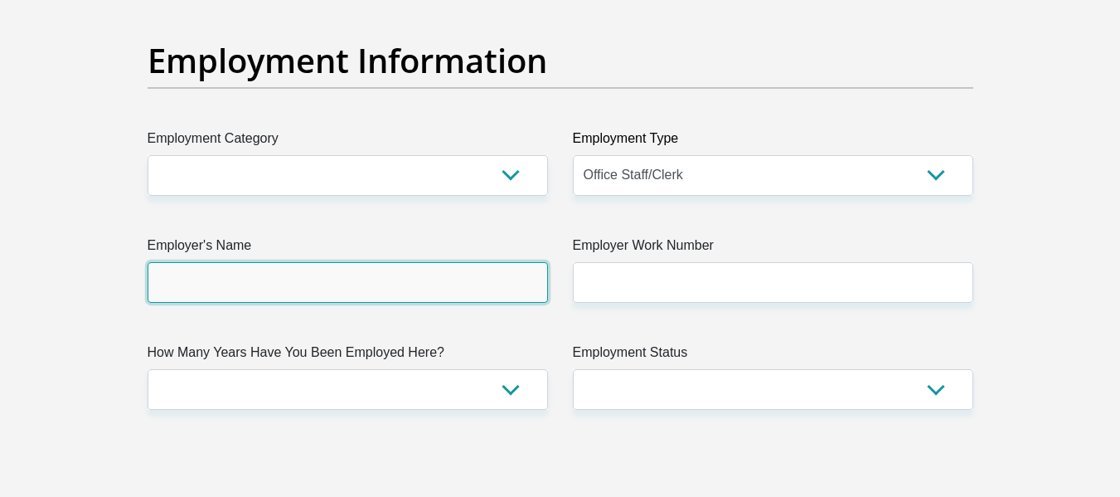
click at [400, 279] on input "Employer's Name" at bounding box center [348, 282] width 401 height 41
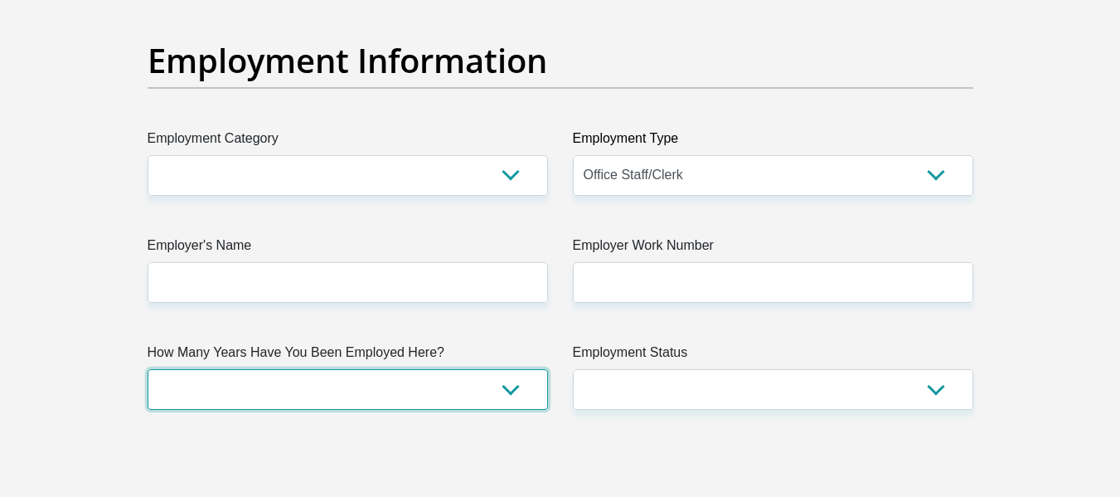
click at [513, 381] on select "less than 1 year 1-3 years 3-5 years 5+ years" at bounding box center [348, 389] width 401 height 41
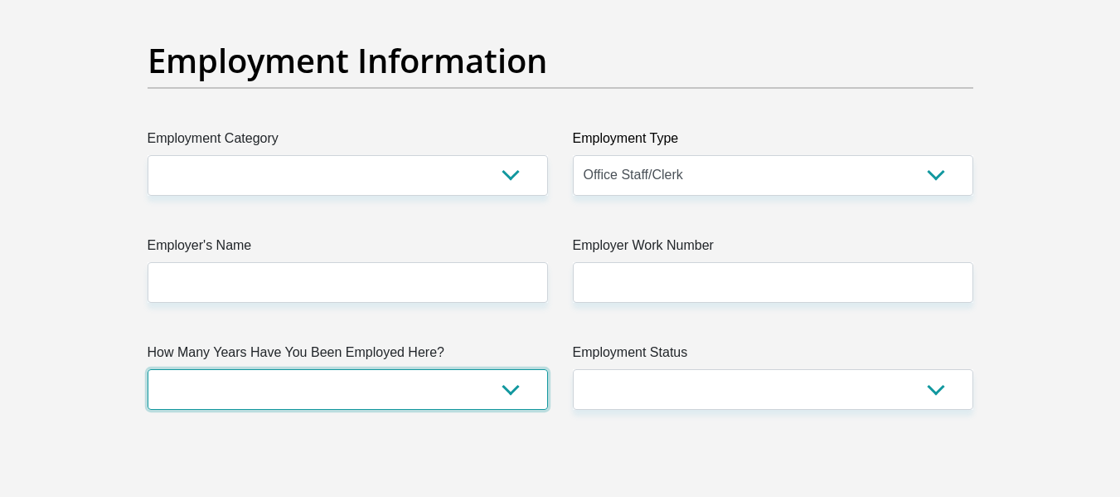
click at [498, 391] on select "less than 1 year 1-3 years 3-5 years 5+ years" at bounding box center [348, 389] width 401 height 41
select select "24"
click at [148, 369] on select "less than 1 year 1-3 years 3-5 years 5+ years" at bounding box center [348, 389] width 401 height 41
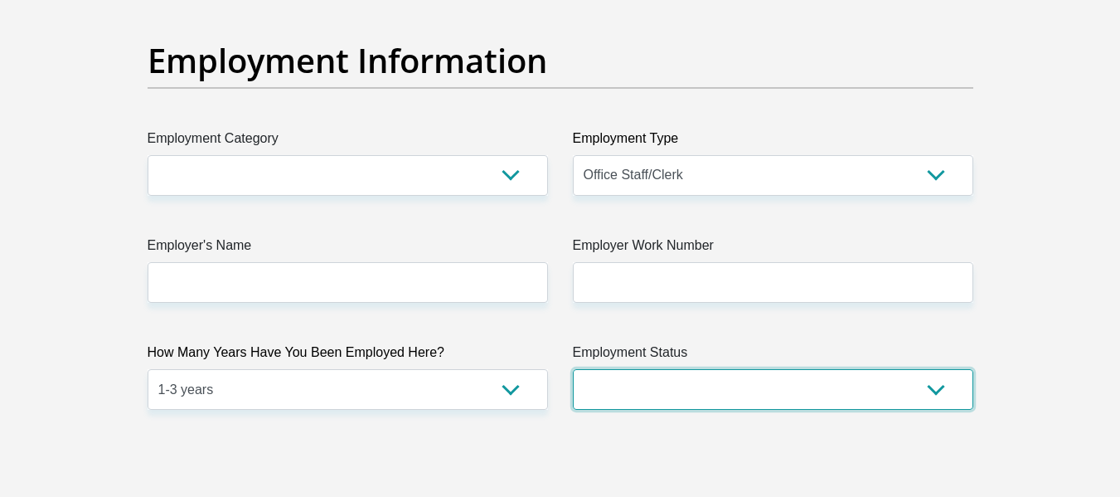
click at [644, 386] on select "Permanent/Full-time Part-time/Casual Contract Worker Self-Employed Housewife Re…" at bounding box center [773, 389] width 401 height 41
select select "3"
click at [573, 369] on select "Permanent/Full-time Part-time/Casual Contract Worker Self-Employed Housewife Re…" at bounding box center [773, 389] width 401 height 41
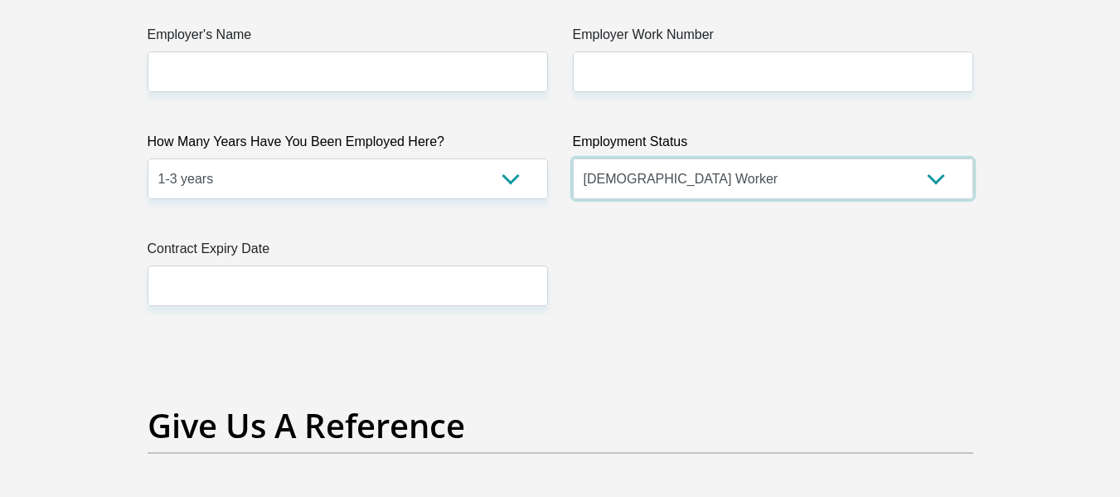
scroll to position [3234, 0]
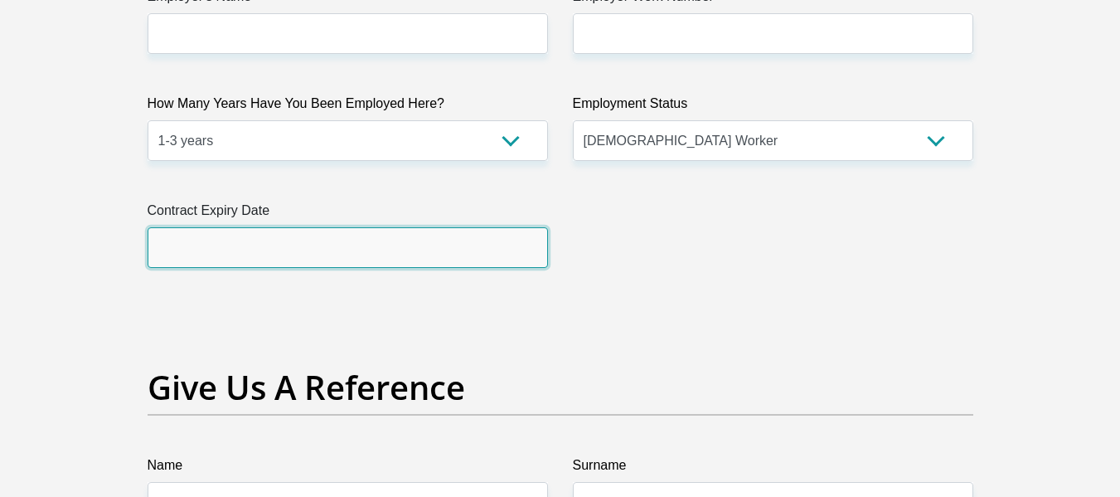
click at [385, 255] on input "text" at bounding box center [348, 247] width 401 height 41
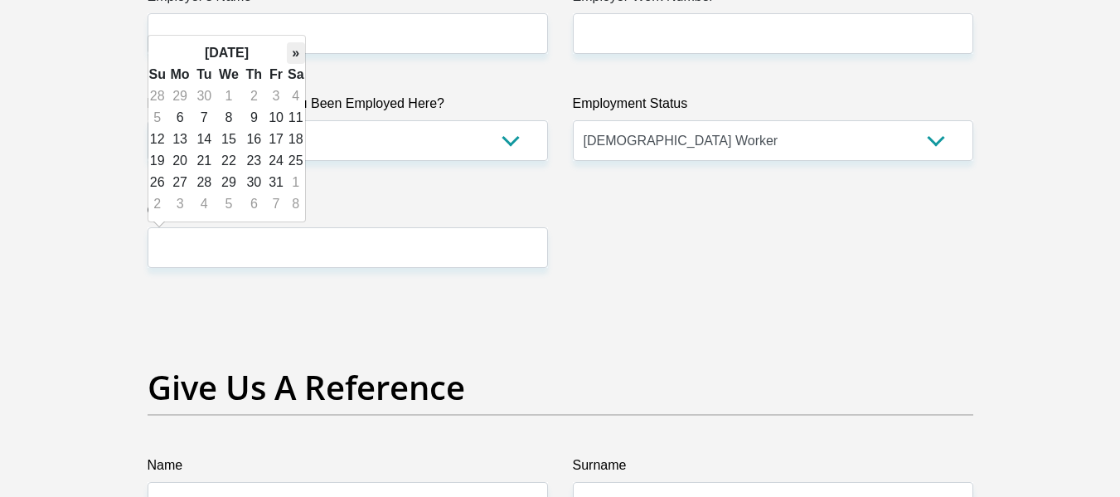
click at [289, 56] on th "»" at bounding box center [296, 53] width 18 height 22
click at [290, 55] on th "»" at bounding box center [296, 53] width 18 height 22
click at [270, 49] on th "January 2026" at bounding box center [227, 53] width 120 height 22
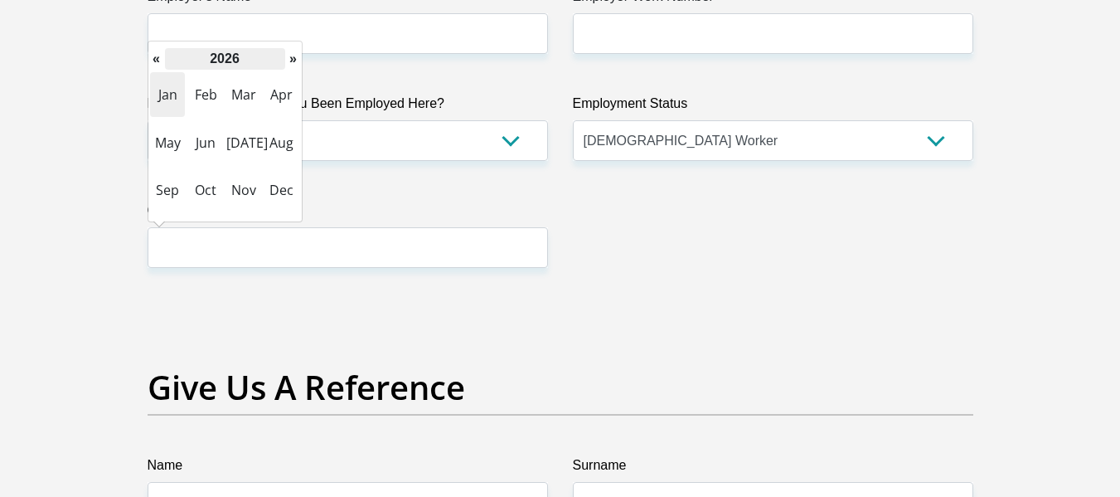
click at [254, 65] on th "2026" at bounding box center [225, 59] width 120 height 22
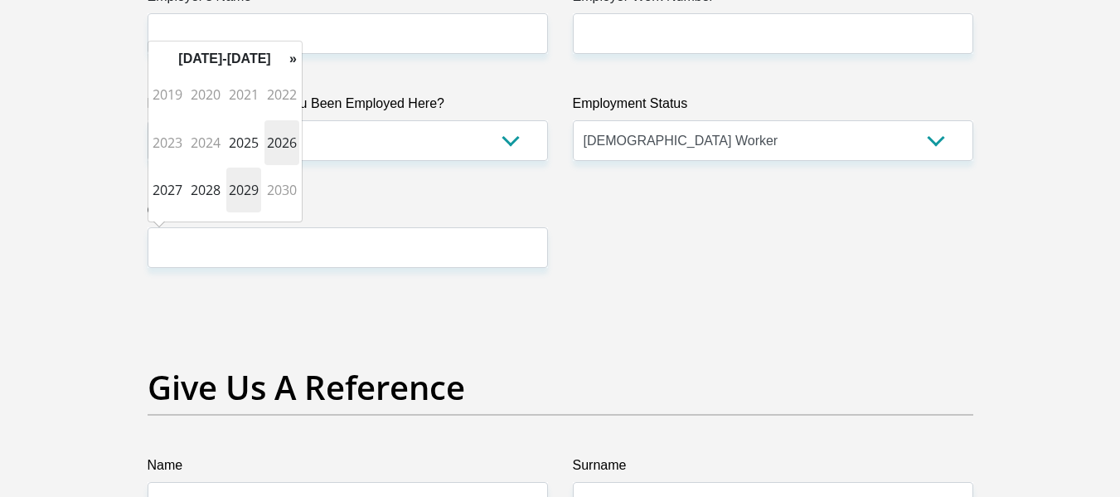
click at [240, 189] on span "2029" at bounding box center [243, 190] width 35 height 45
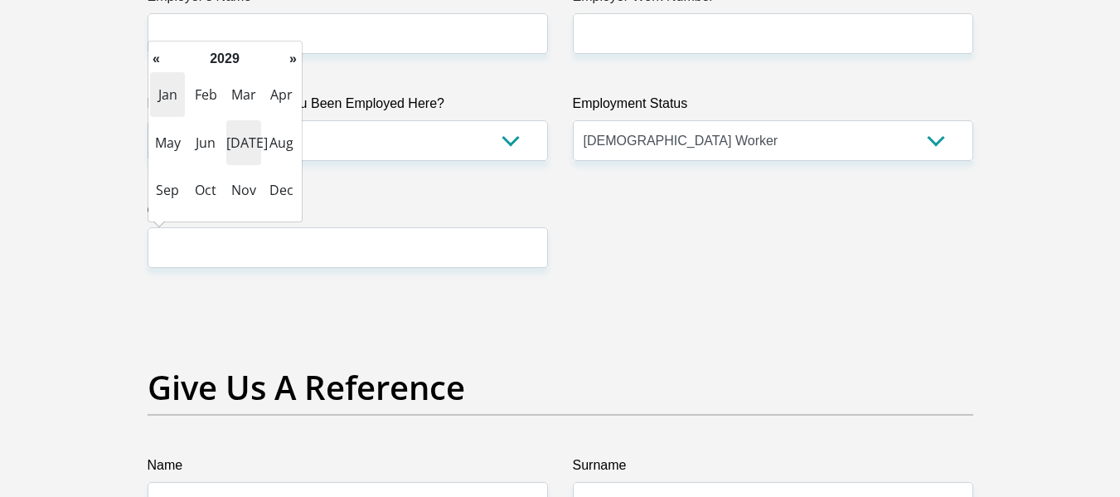
click at [229, 142] on span "Jul" at bounding box center [243, 142] width 35 height 45
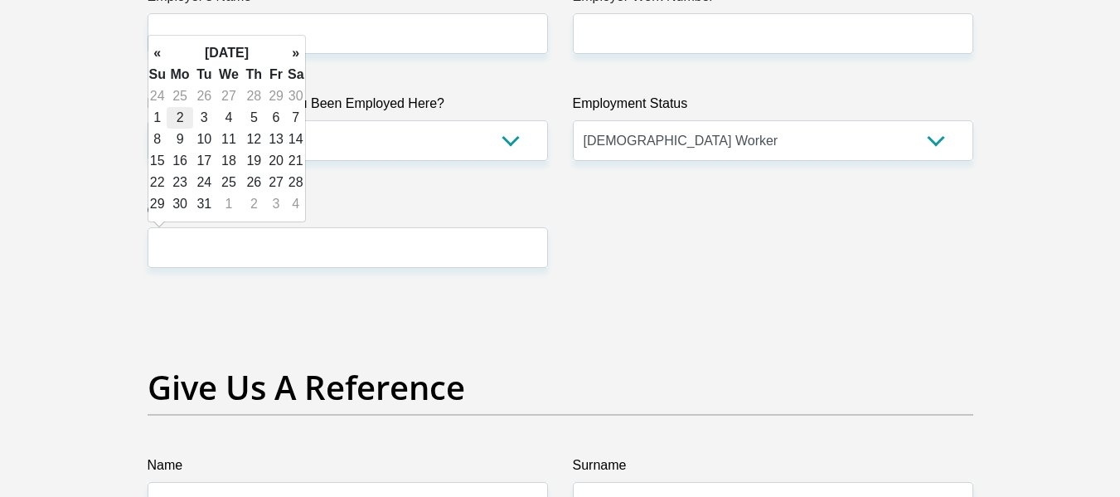
click at [175, 118] on td "2" at bounding box center [180, 118] width 27 height 22
type input "2029/07/02"
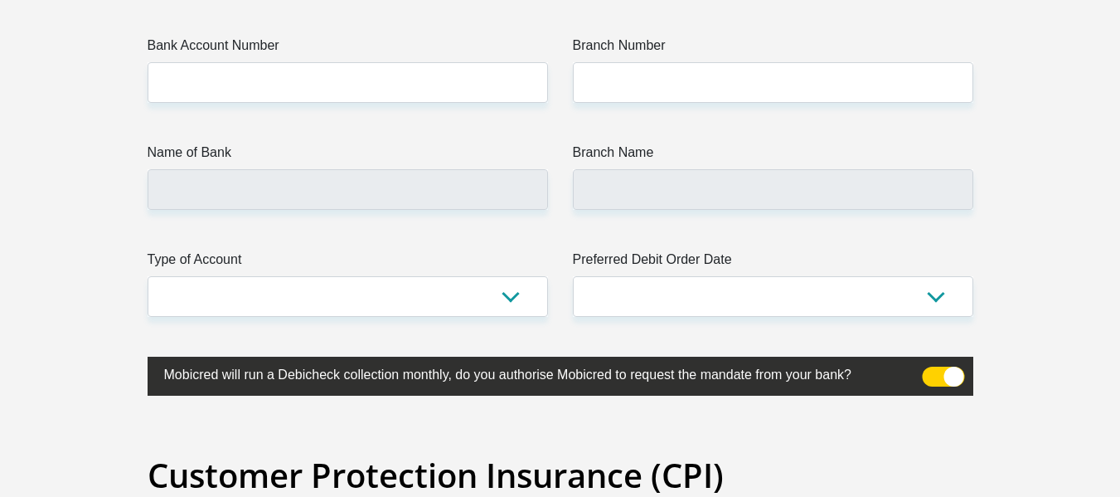
scroll to position [4064, 0]
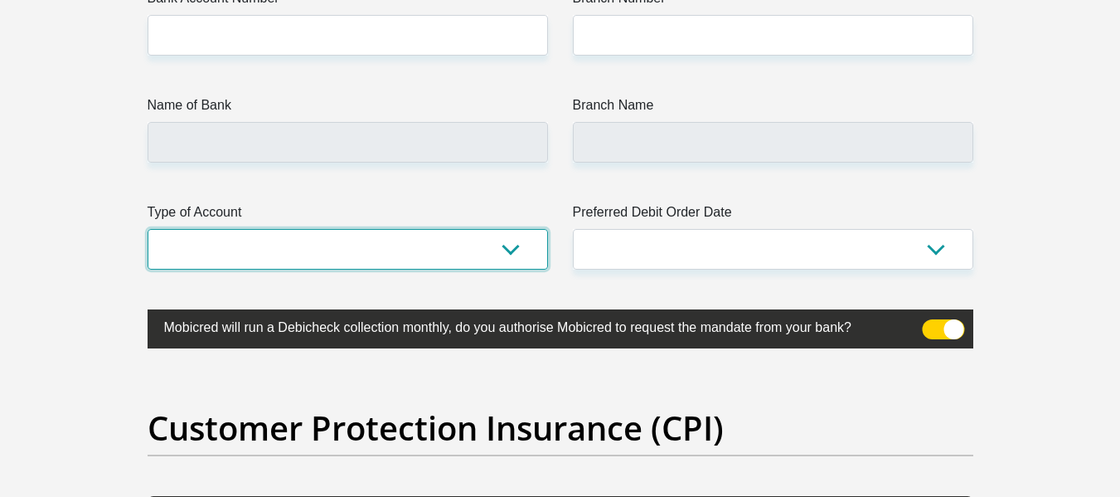
click at [341, 258] on select "Cheque Savings" at bounding box center [348, 249] width 401 height 41
select select "SAV"
click at [148, 229] on select "Cheque Savings" at bounding box center [348, 249] width 401 height 41
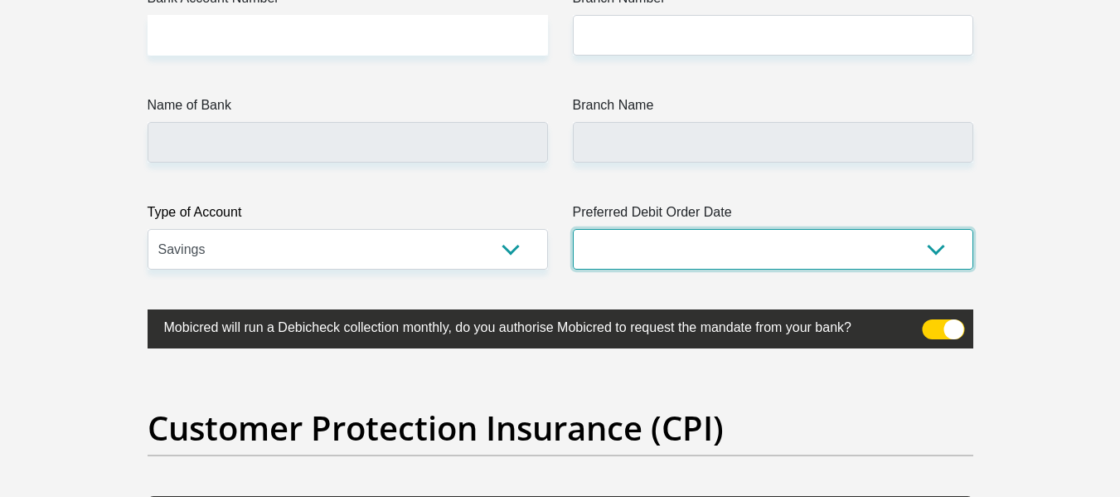
click at [725, 250] on select "1st 2nd 3rd 4th 5th 7th 18th 19th 20th 21st 22nd 23rd 24th 25th 26th 27th 28th …" at bounding box center [773, 249] width 401 height 41
select select "2"
click at [573, 229] on select "1st 2nd 3rd 4th 5th 7th 18th 19th 20th 21st 22nd 23rd 24th 25th 26th 27th 28th …" at bounding box center [773, 249] width 401 height 41
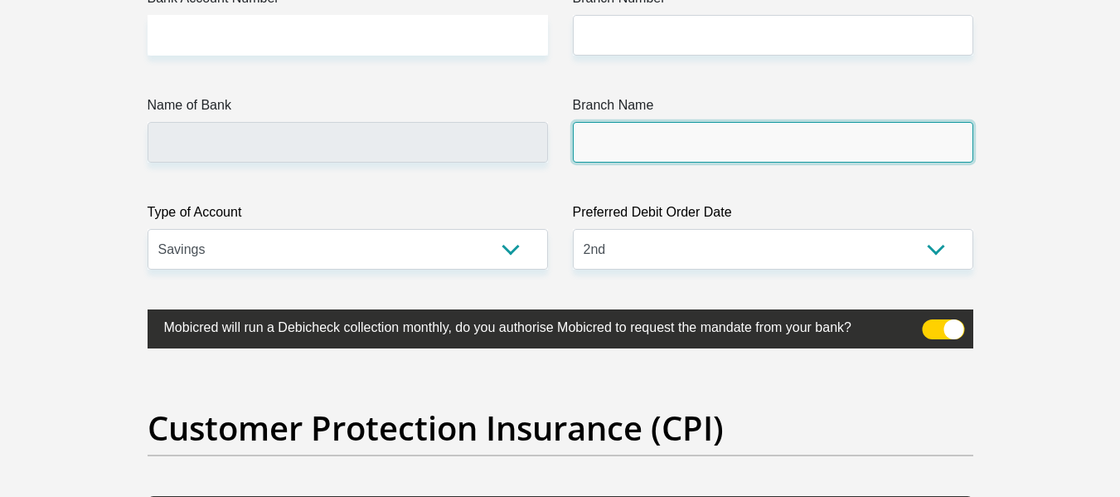
click at [607, 154] on input "Branch Name" at bounding box center [773, 142] width 401 height 41
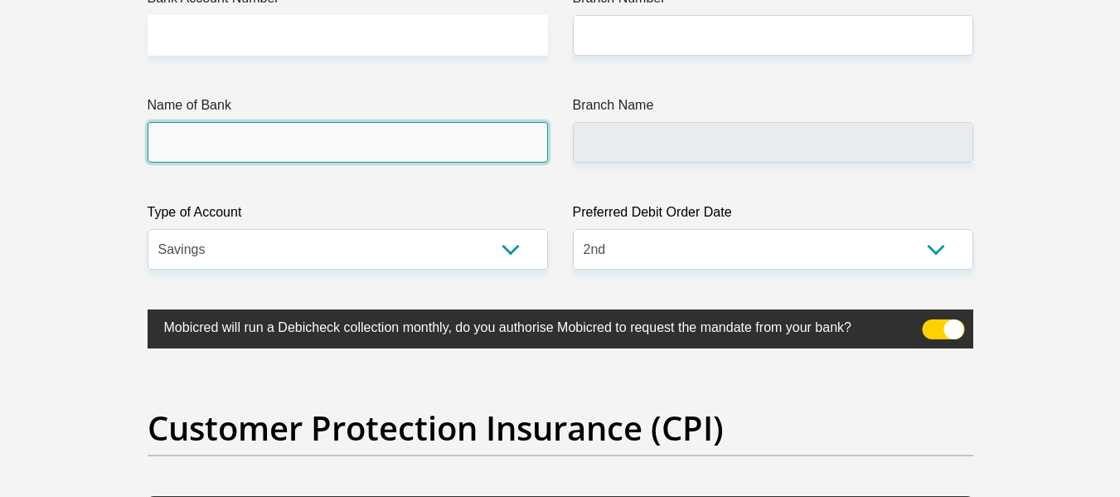
click at [524, 140] on input "Name of Bank" at bounding box center [348, 142] width 401 height 41
click at [528, 138] on input "Name of Bank" at bounding box center [348, 142] width 401 height 41
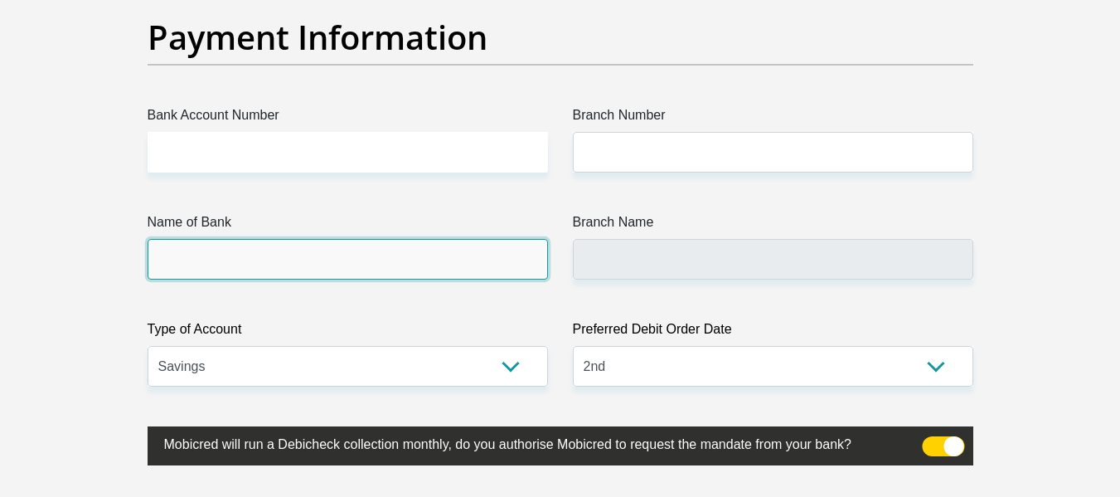
scroll to position [3898, 0]
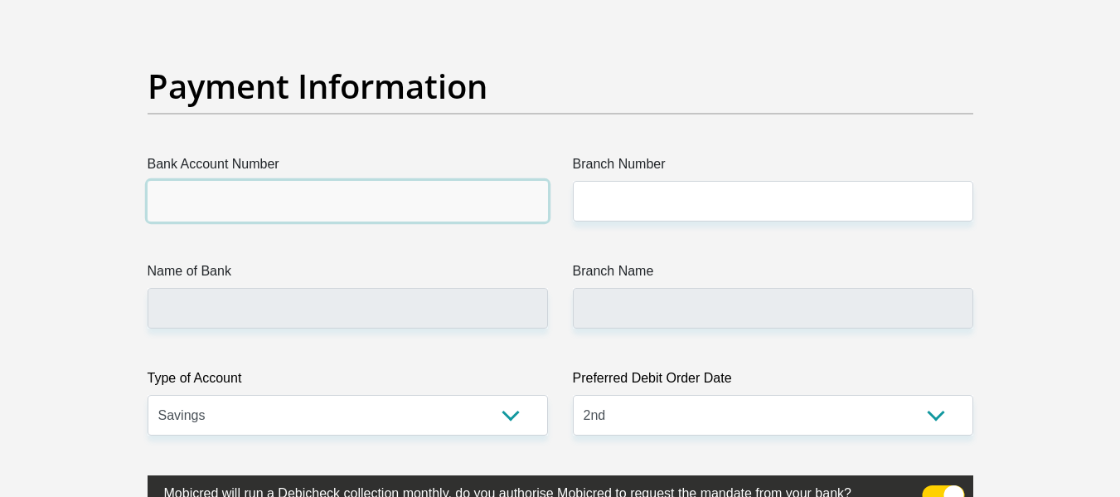
click at [459, 207] on input "Bank Account Number" at bounding box center [348, 201] width 401 height 41
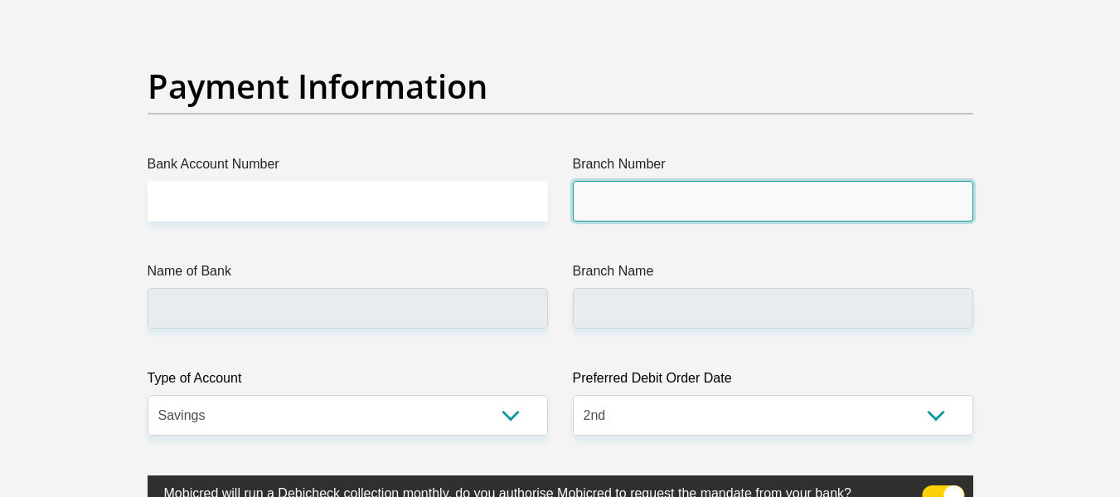
click at [649, 204] on input "Branch Number" at bounding box center [773, 201] width 401 height 41
